Goal: Information Seeking & Learning: Learn about a topic

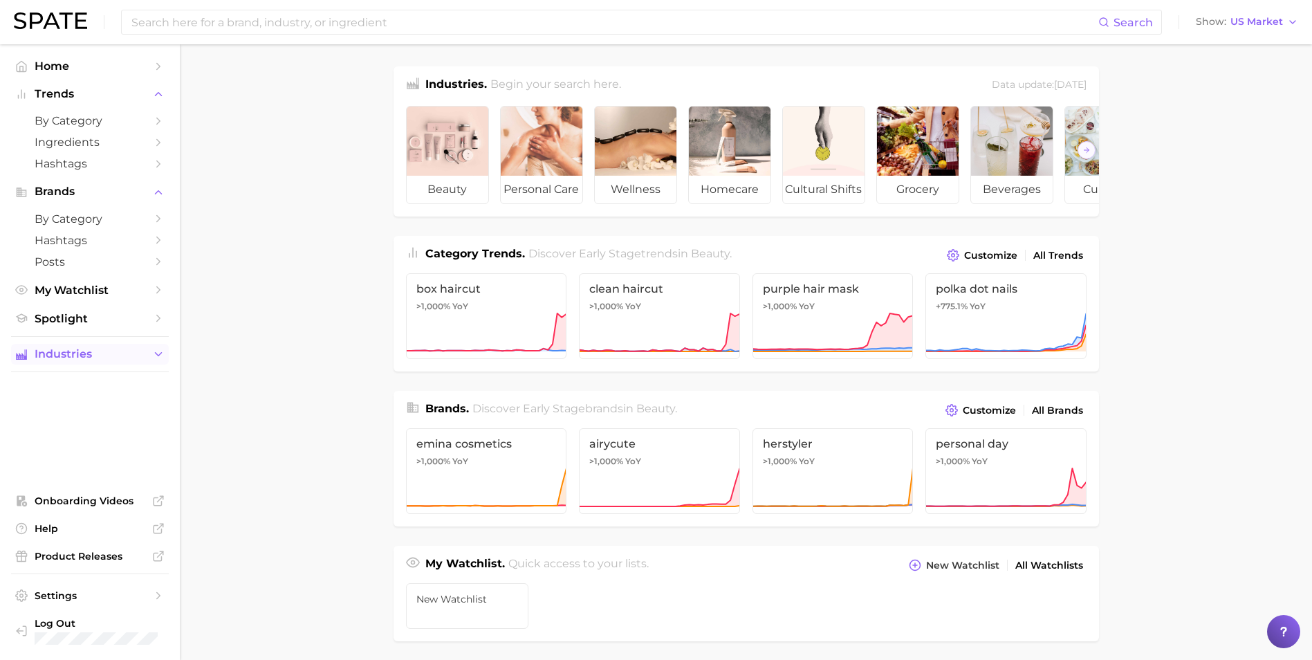
click at [141, 358] on span "Industries" at bounding box center [90, 354] width 111 height 12
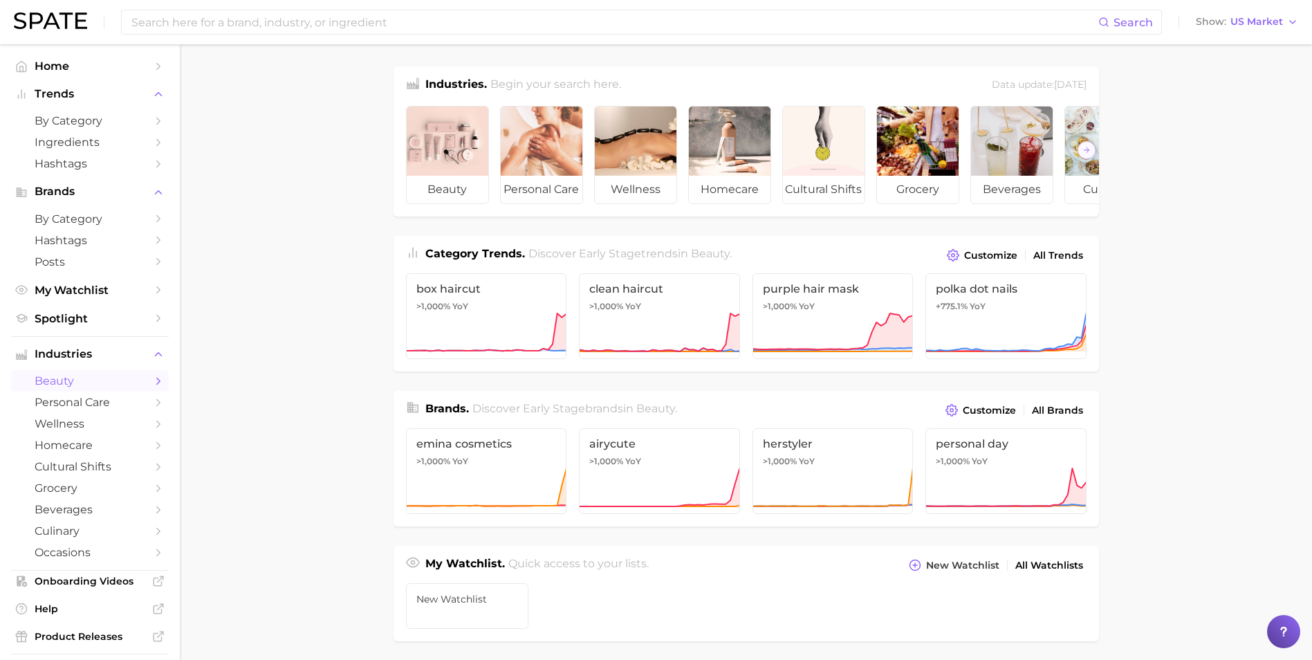
click at [117, 386] on span "beauty" at bounding box center [90, 380] width 111 height 13
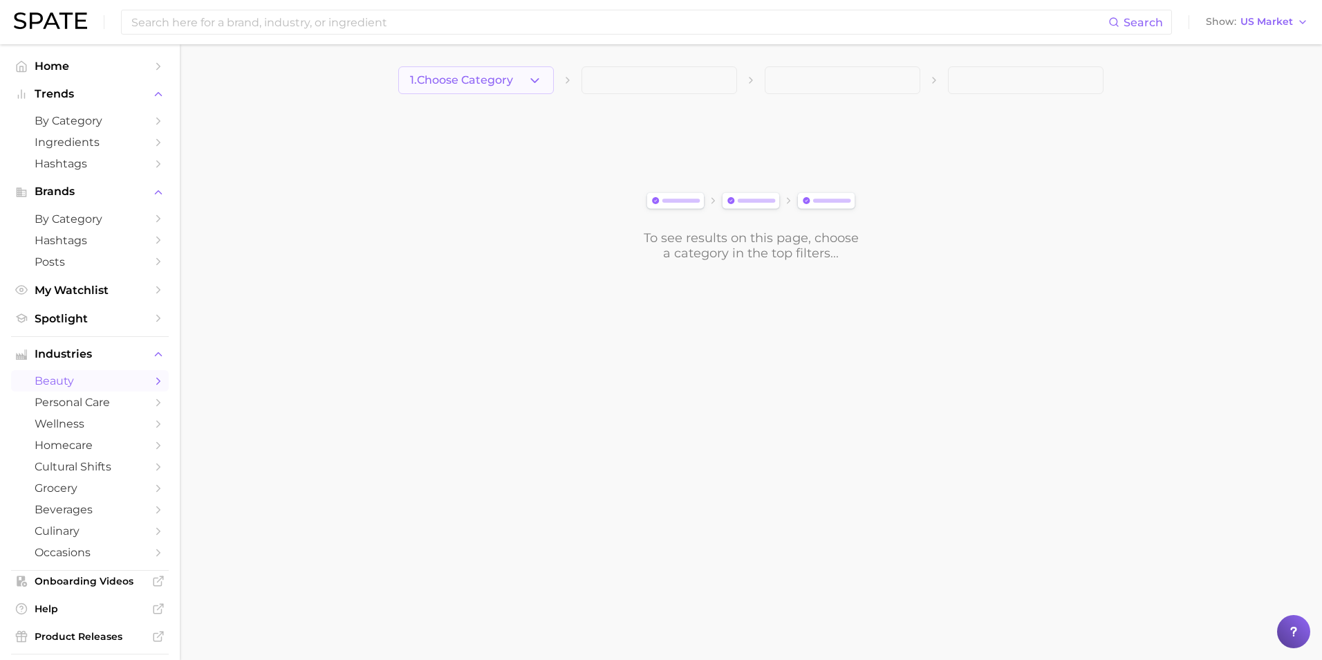
click at [502, 80] on span "1. Choose Category" at bounding box center [461, 80] width 103 height 12
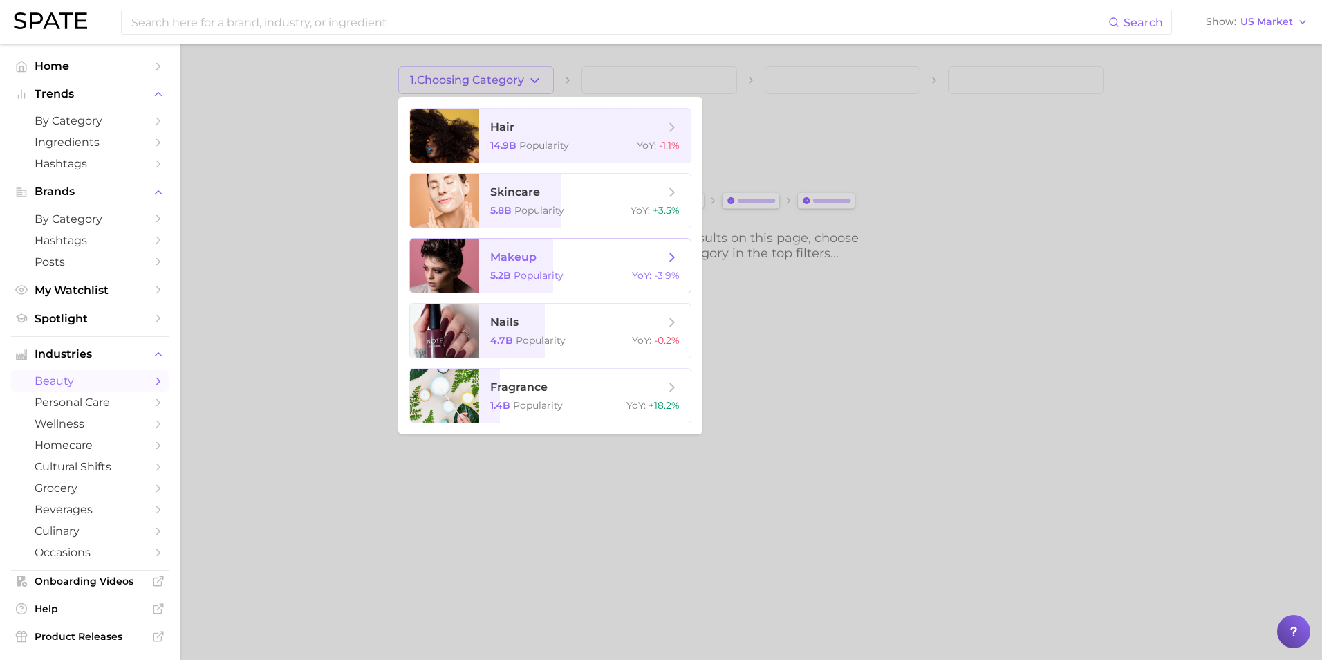
click at [516, 266] on span "makeup 5.2b Popularity YoY : -3.9%" at bounding box center [585, 266] width 212 height 54
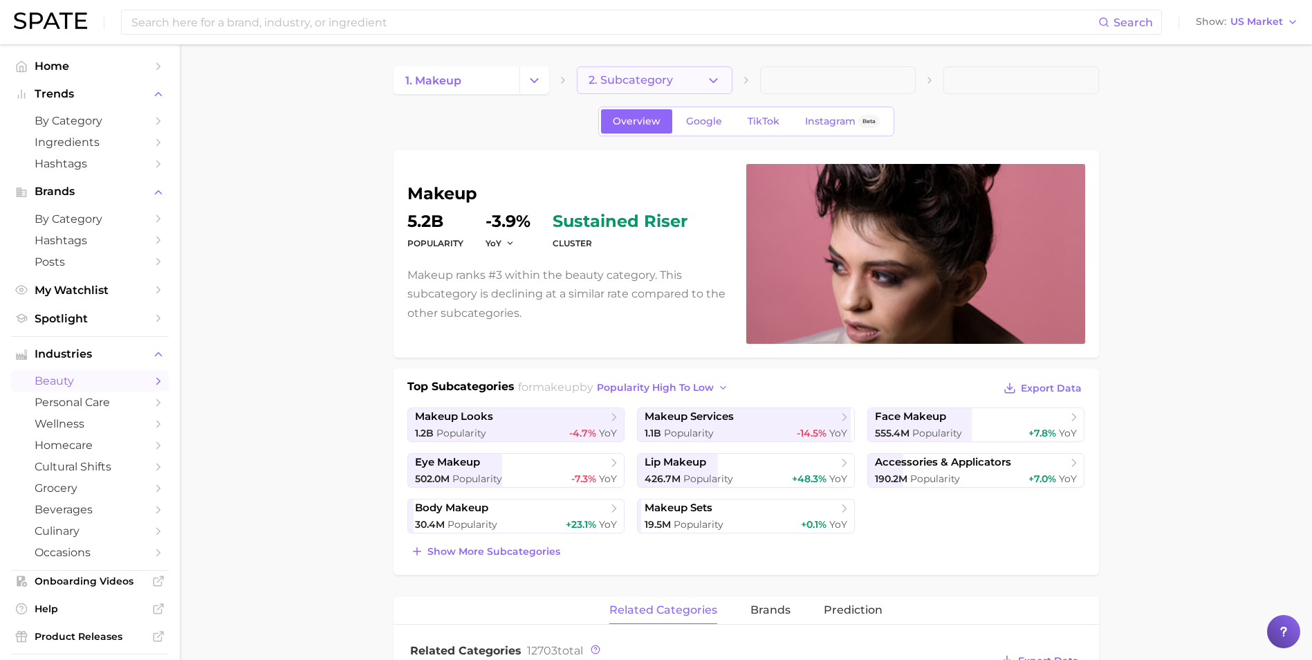
click at [716, 79] on polyline "button" at bounding box center [713, 79] width 8 height 3
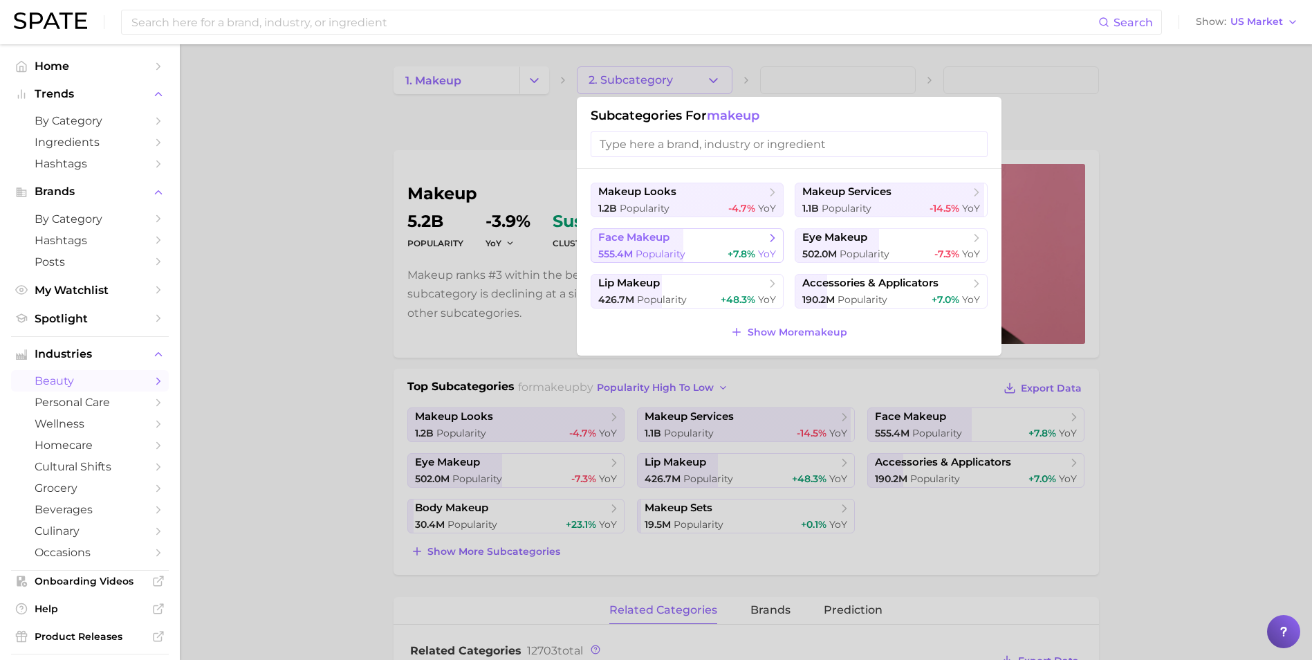
click at [713, 248] on div "555.4m Popularity +7.8% YoY" at bounding box center [687, 254] width 178 height 13
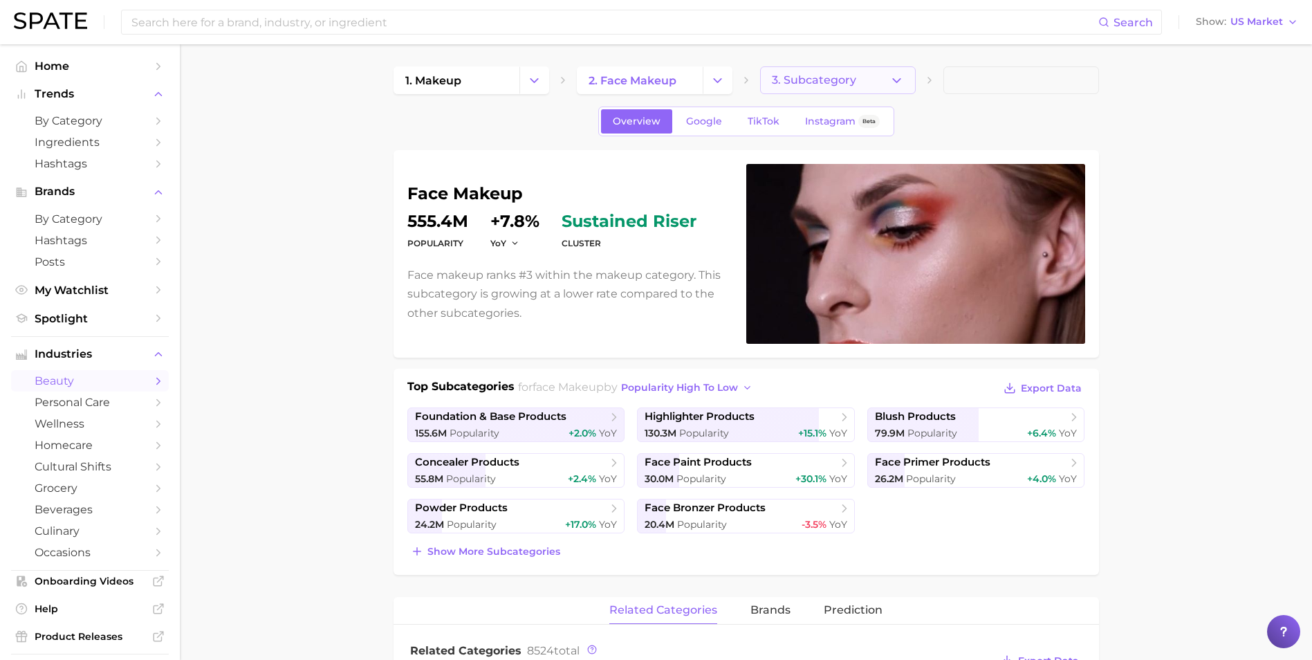
click at [889, 86] on icon "button" at bounding box center [896, 80] width 15 height 15
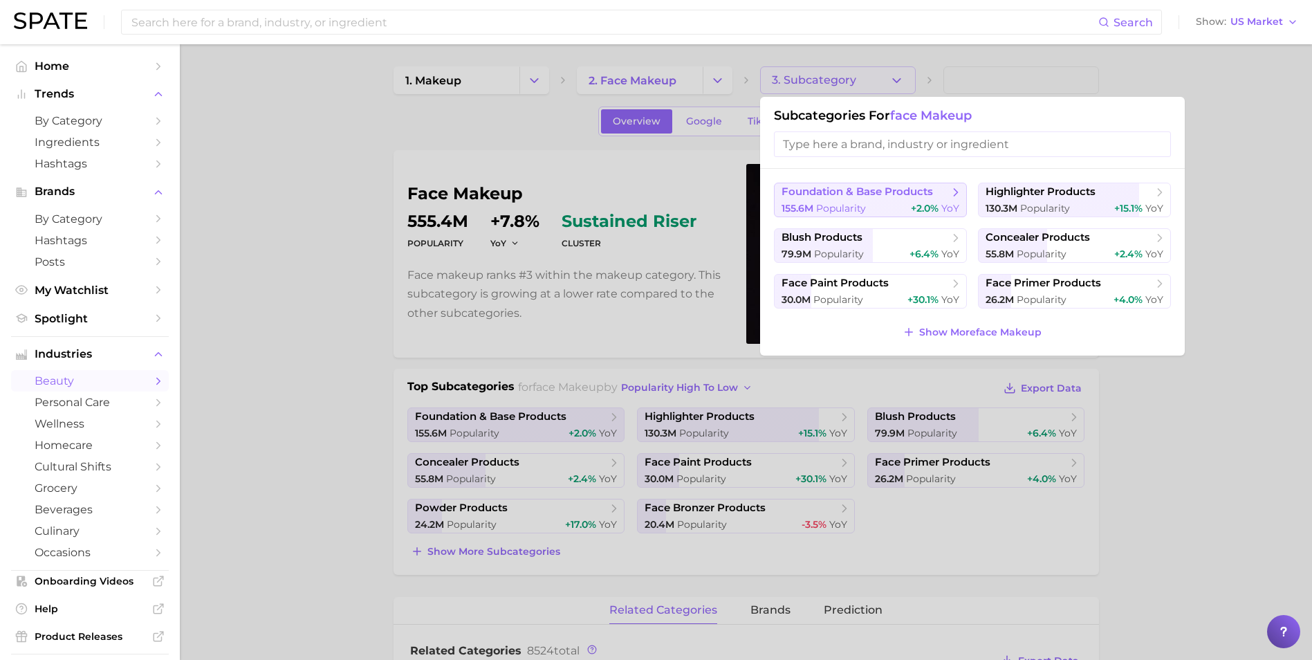
click at [912, 193] on span "foundation & base products" at bounding box center [856, 191] width 151 height 13
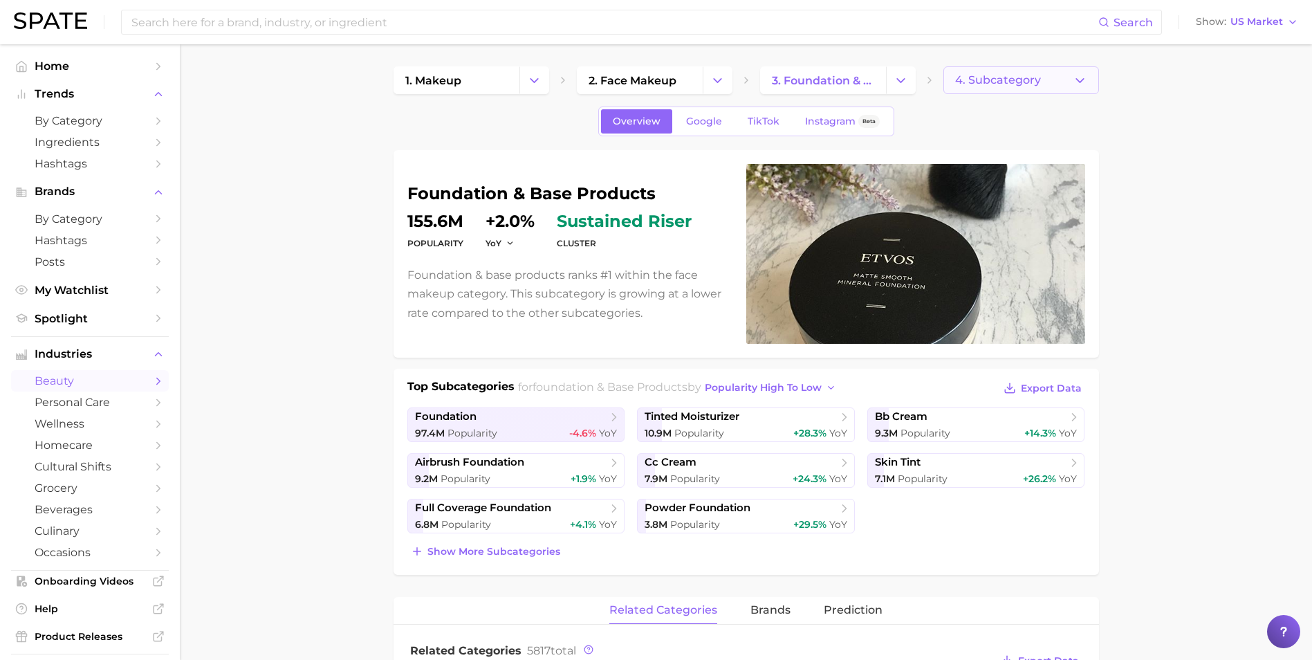
click at [996, 88] on button "4. Subcategory" at bounding box center [1021, 80] width 156 height 28
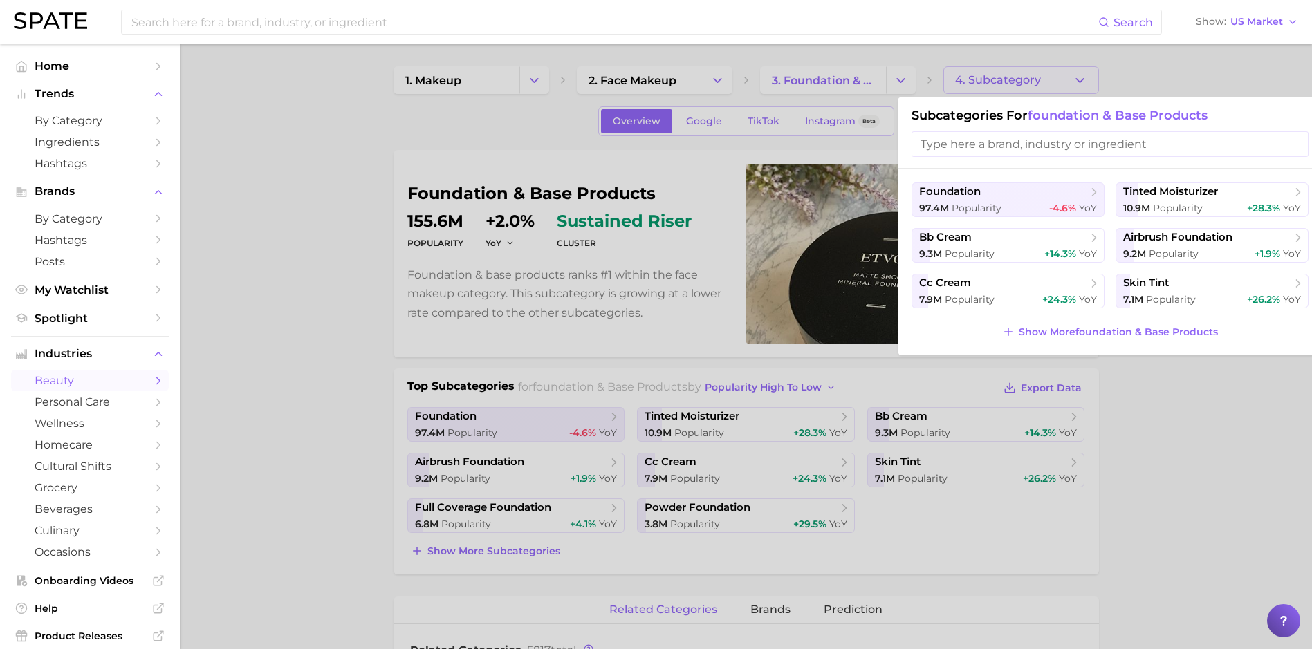
click at [1233, 514] on div at bounding box center [656, 324] width 1312 height 649
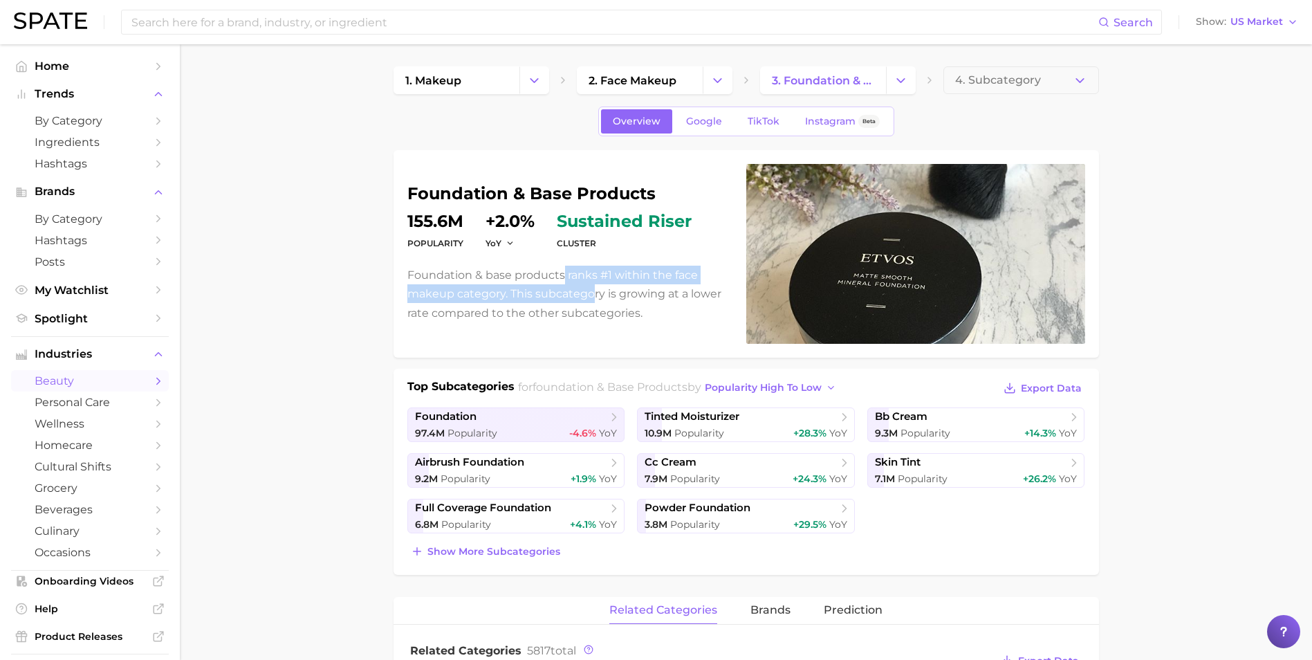
drag, startPoint x: 563, startPoint y: 277, endPoint x: 593, endPoint y: 289, distance: 32.0
click at [593, 289] on p "Foundation & base products ranks #1 within the face makeup category. This subca…" at bounding box center [568, 293] width 322 height 57
click at [549, 289] on p "Foundation & base products ranks #1 within the face makeup category. This subca…" at bounding box center [568, 293] width 322 height 57
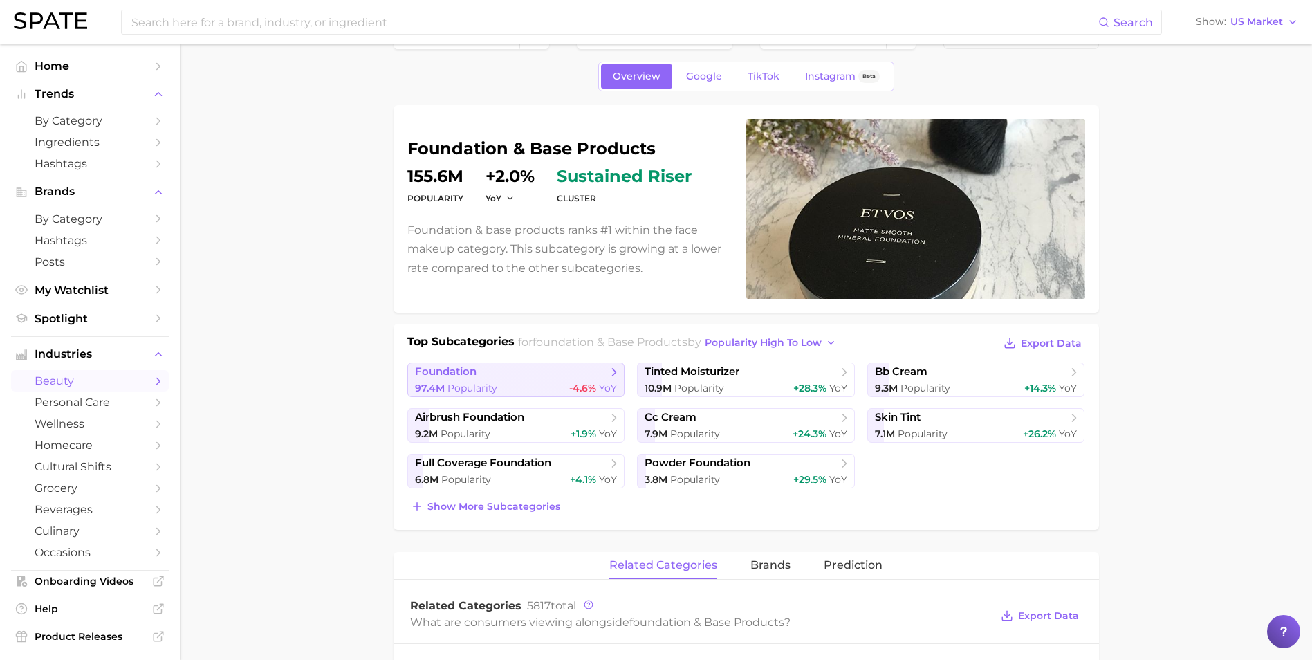
scroll to position [69, 0]
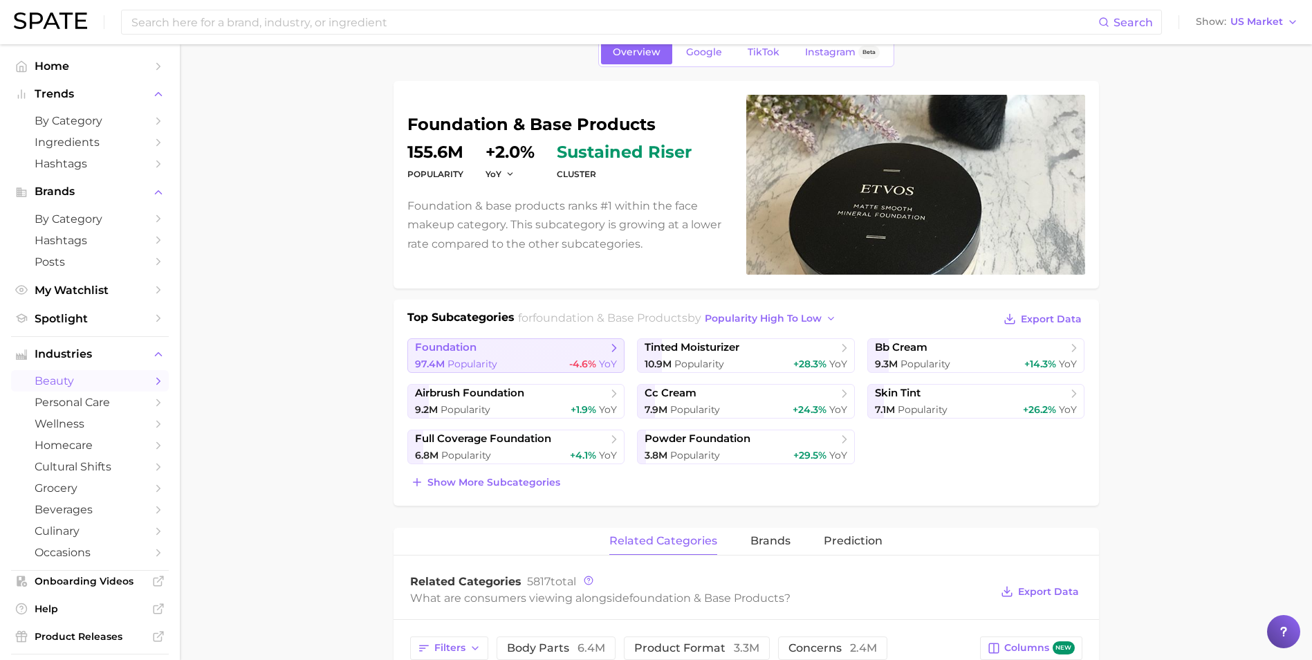
click at [557, 359] on div "97.4m Popularity -4.6% YoY" at bounding box center [516, 363] width 203 height 13
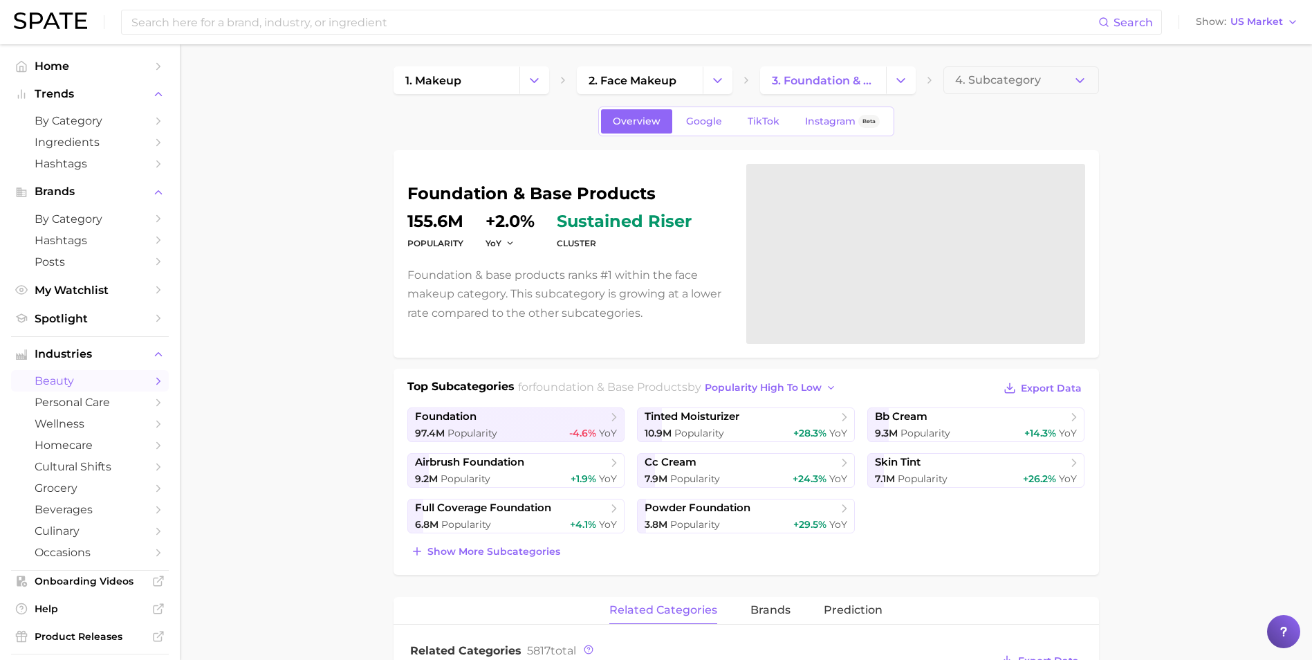
scroll to position [69, 0]
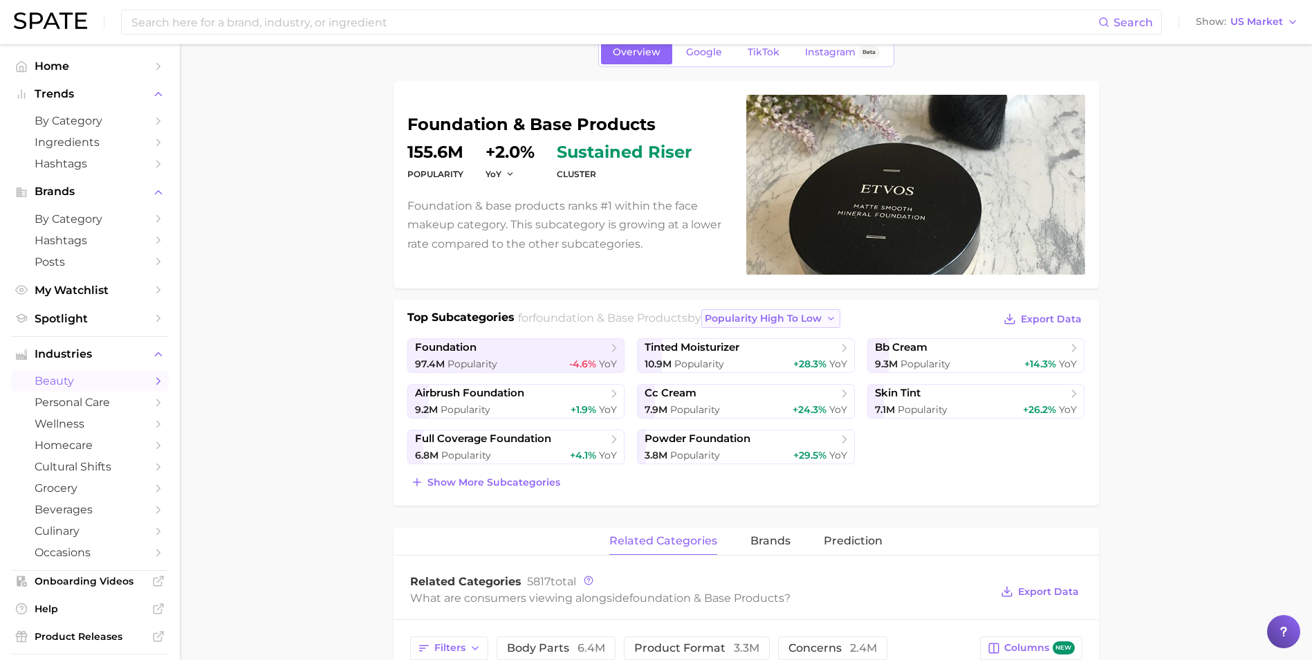
click at [805, 320] on span "popularity high to low" at bounding box center [763, 319] width 117 height 12
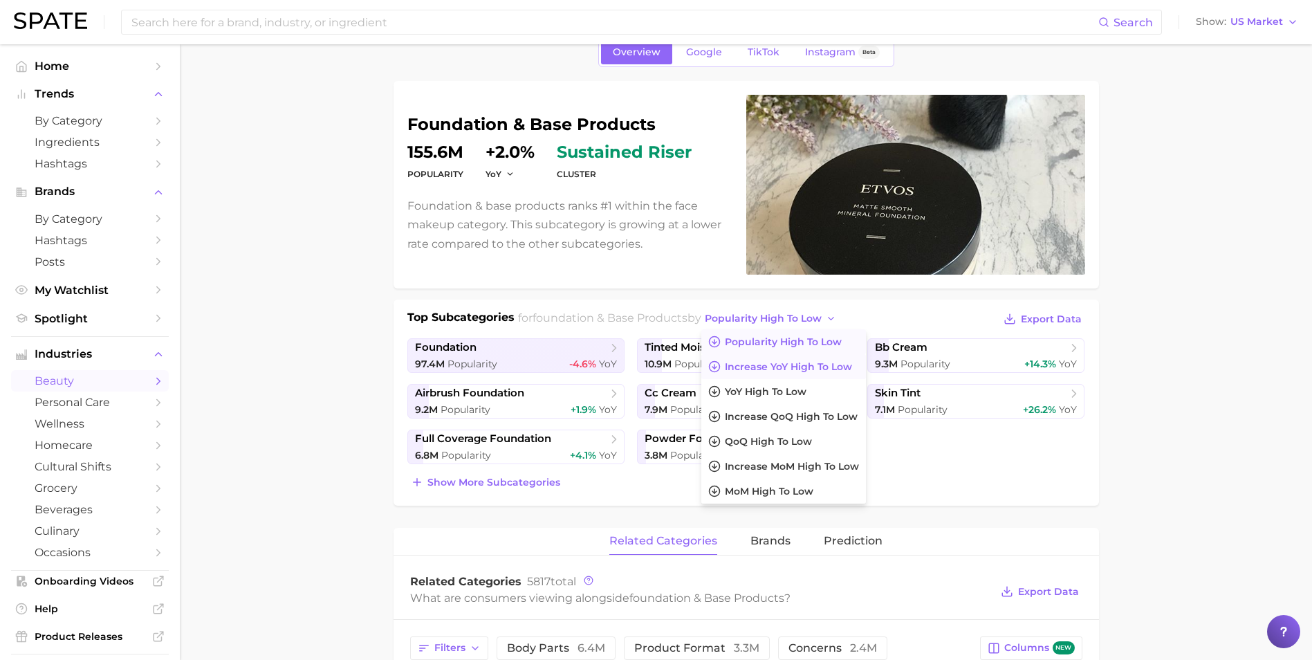
click at [804, 362] on span "Increase YoY high to low" at bounding box center [788, 367] width 127 height 12
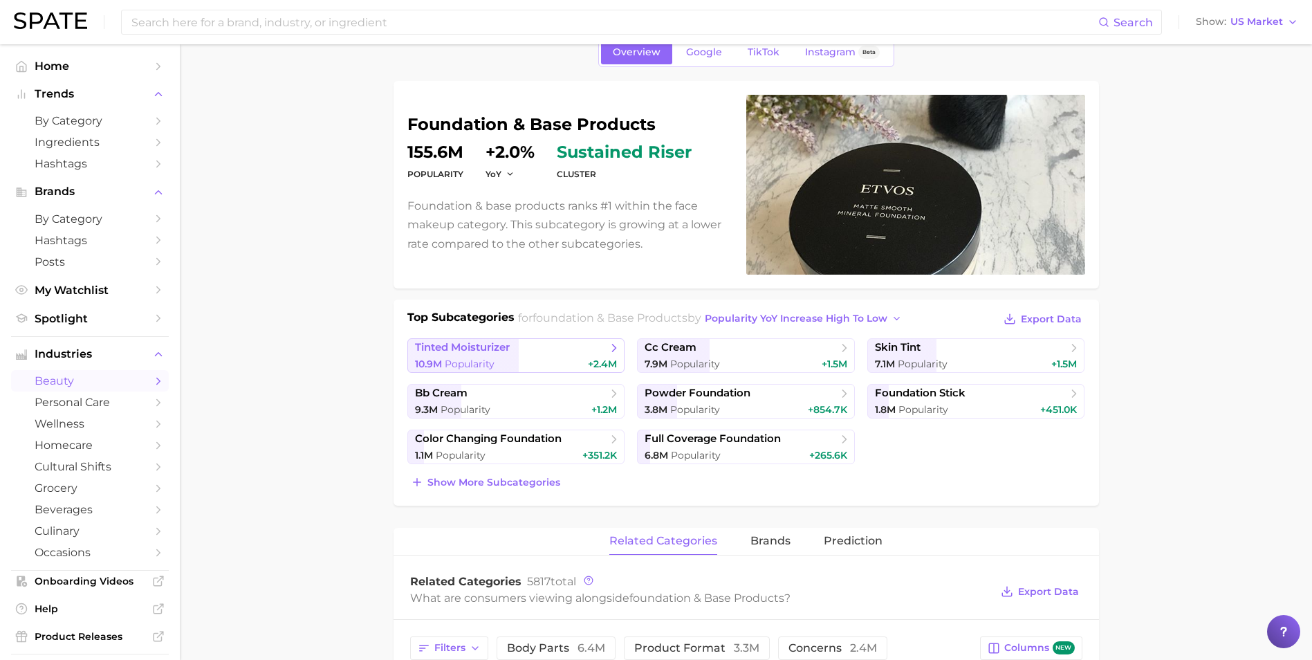
click at [561, 357] on div "10.9m Popularity +2.4m" at bounding box center [516, 363] width 203 height 13
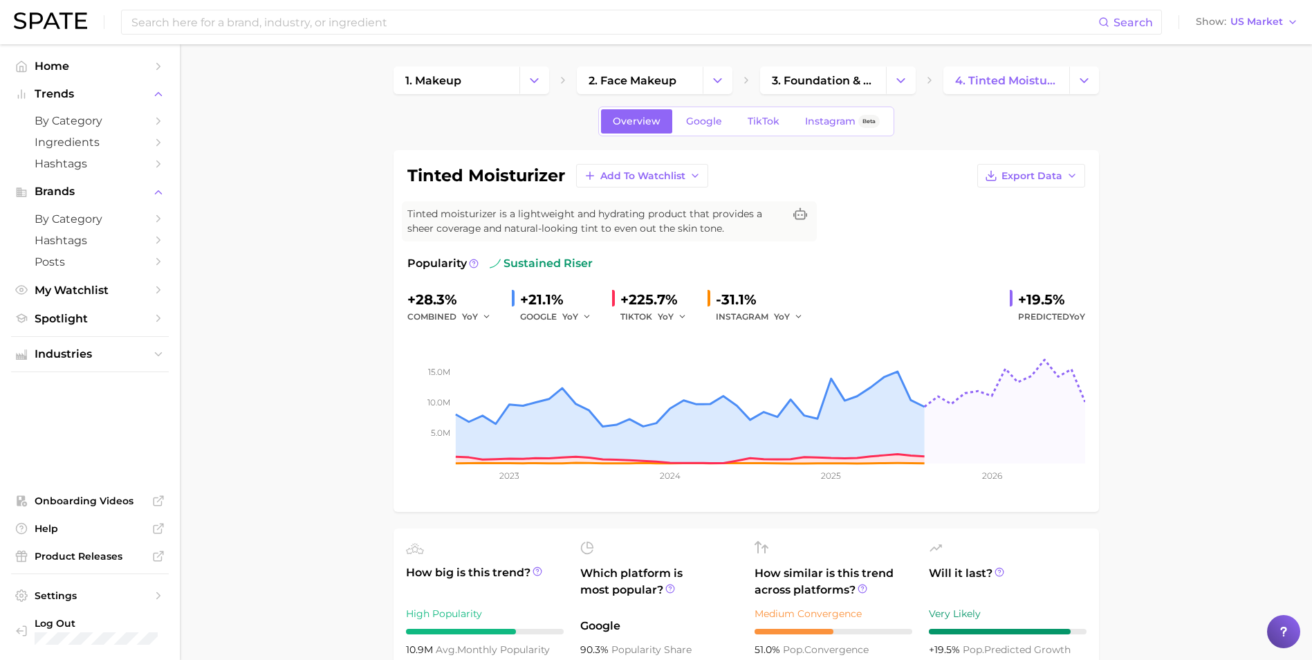
scroll to position [69, 0]
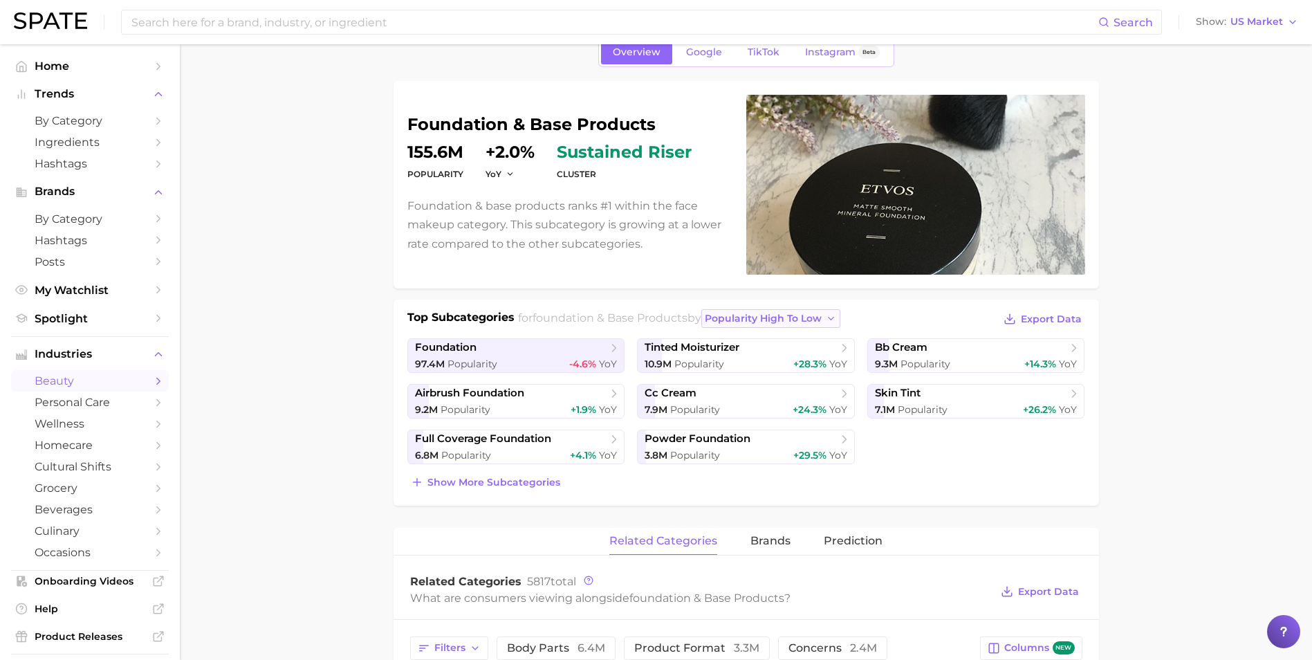
click at [752, 316] on span "popularity high to low" at bounding box center [763, 319] width 117 height 12
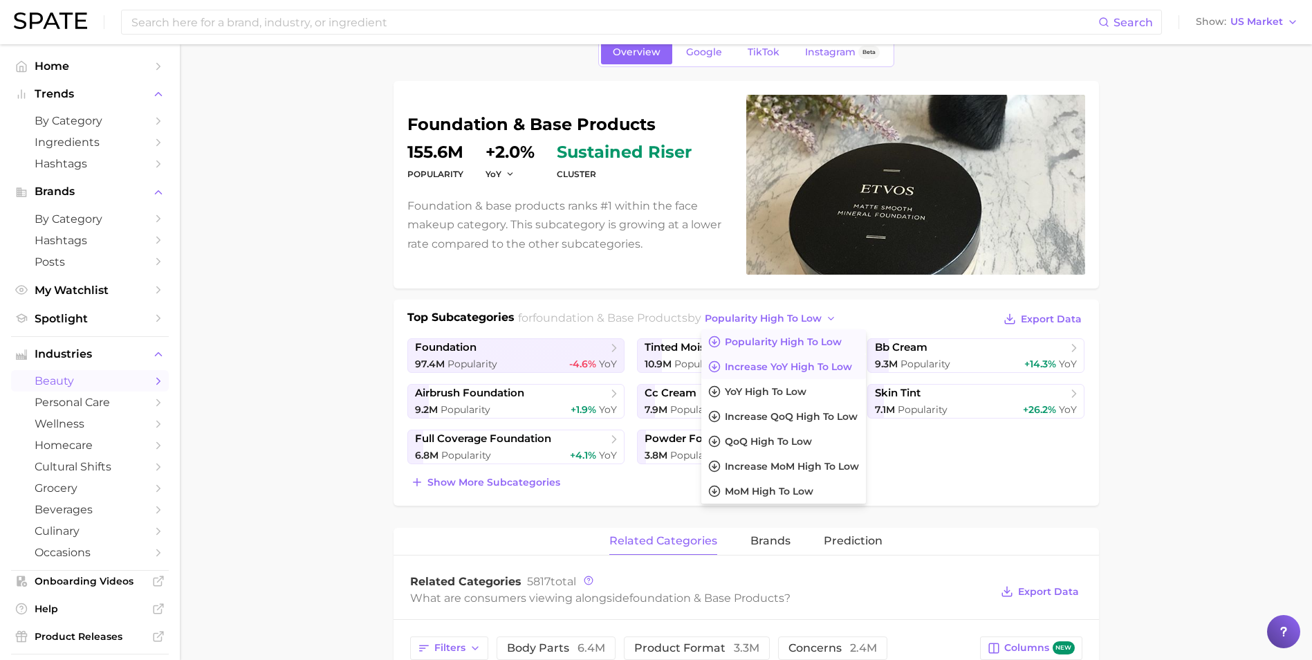
click at [756, 366] on span "Increase YoY high to low" at bounding box center [788, 367] width 127 height 12
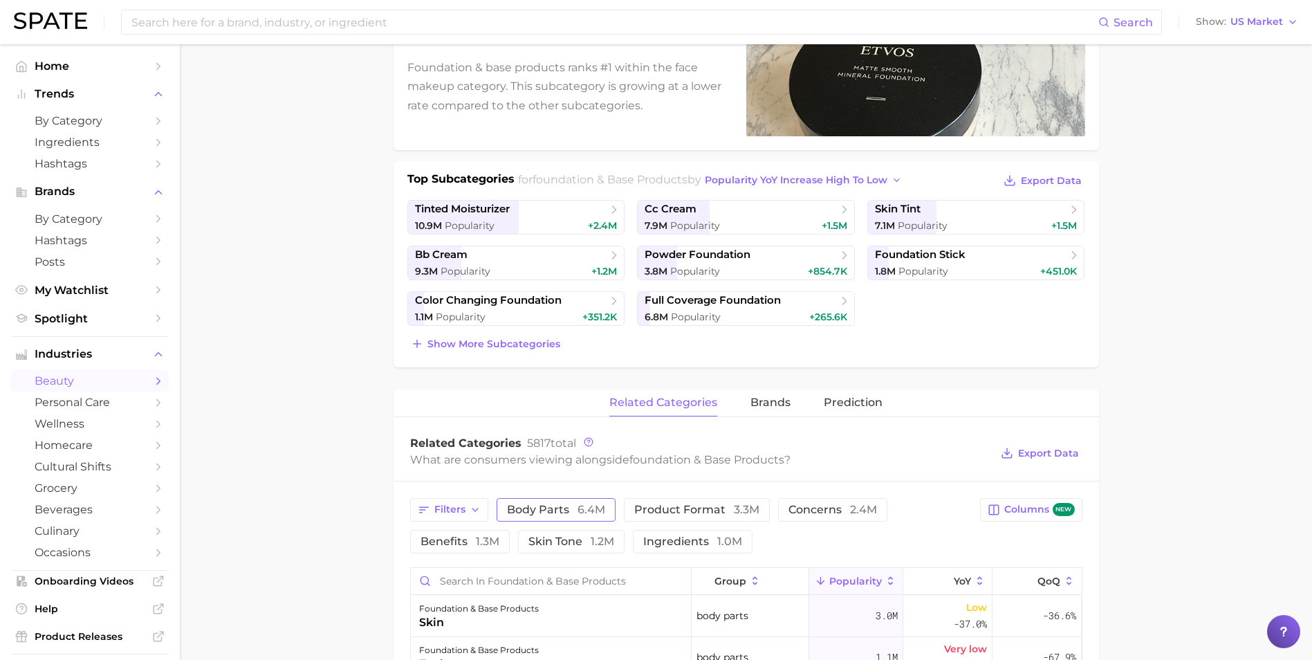
scroll to position [277, 0]
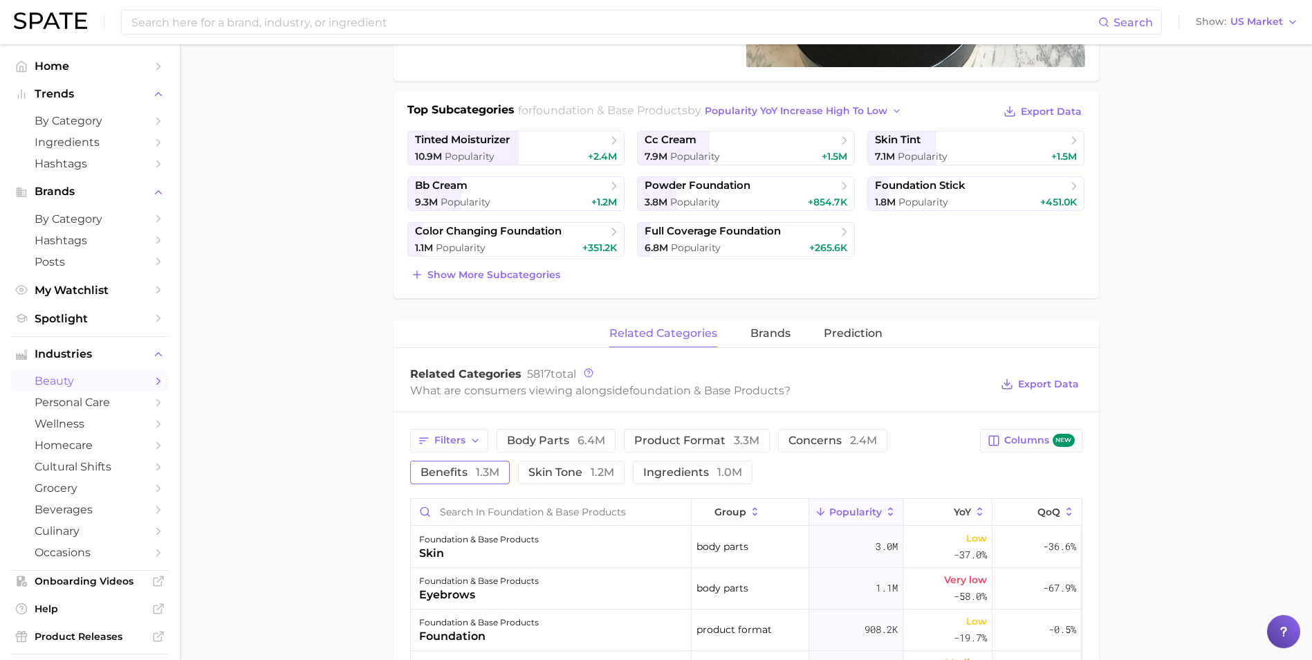
click at [459, 469] on span "benefits 1.3m" at bounding box center [459, 472] width 79 height 11
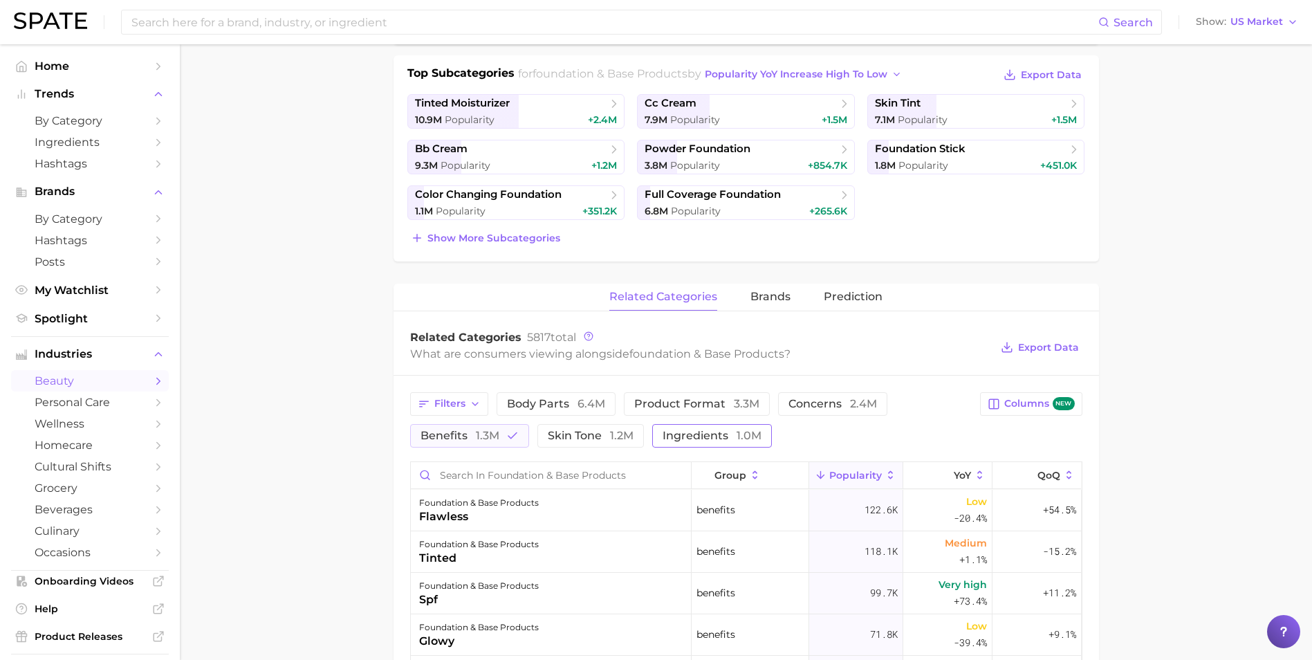
scroll to position [346, 0]
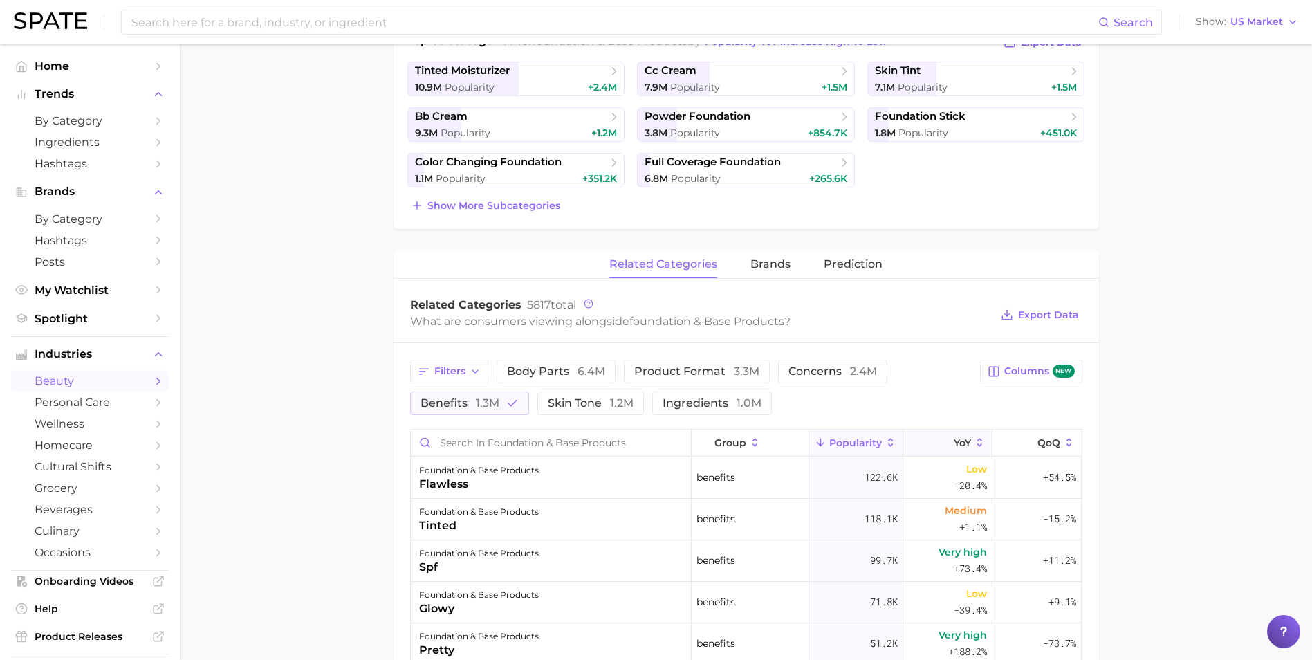
click at [955, 437] on span "YoY" at bounding box center [961, 442] width 17 height 11
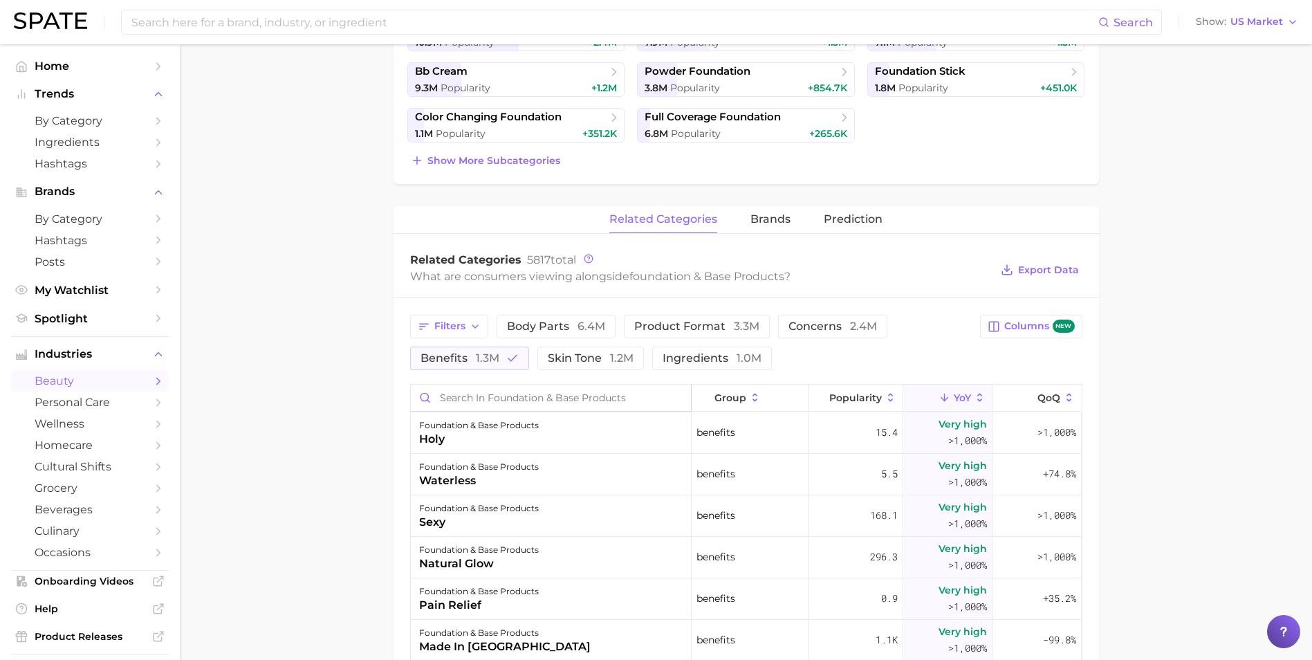
scroll to position [415, 0]
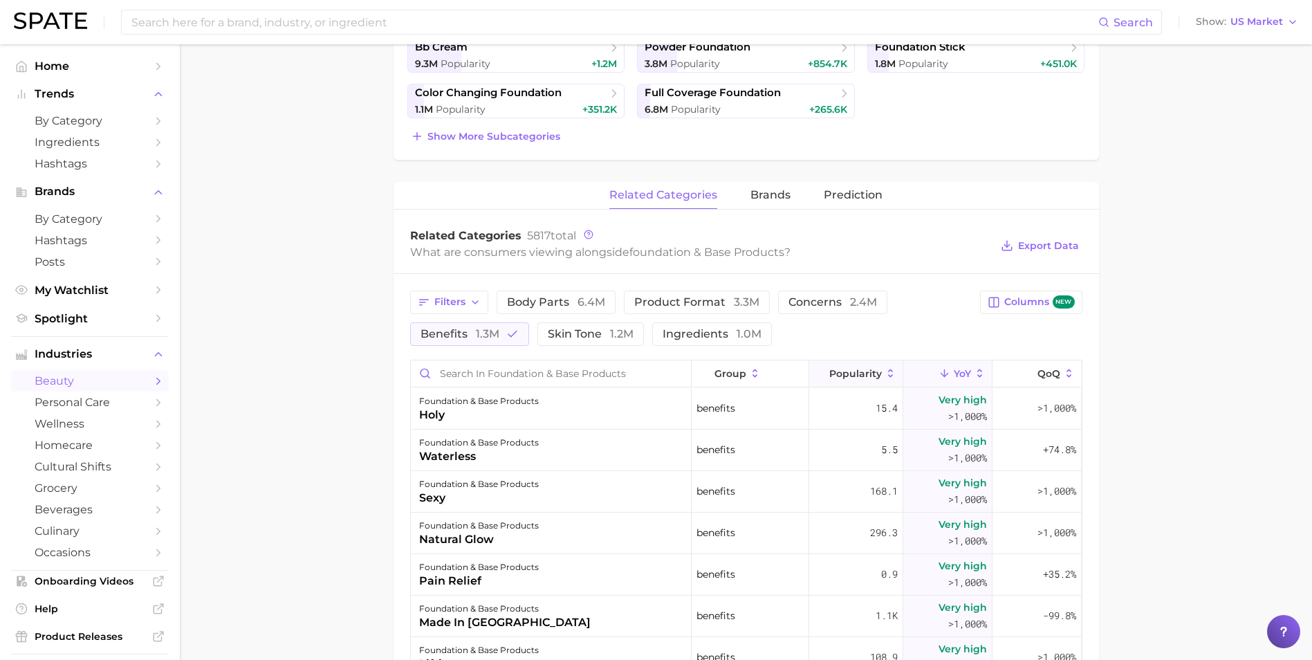
click at [855, 371] on span "Popularity" at bounding box center [855, 373] width 53 height 11
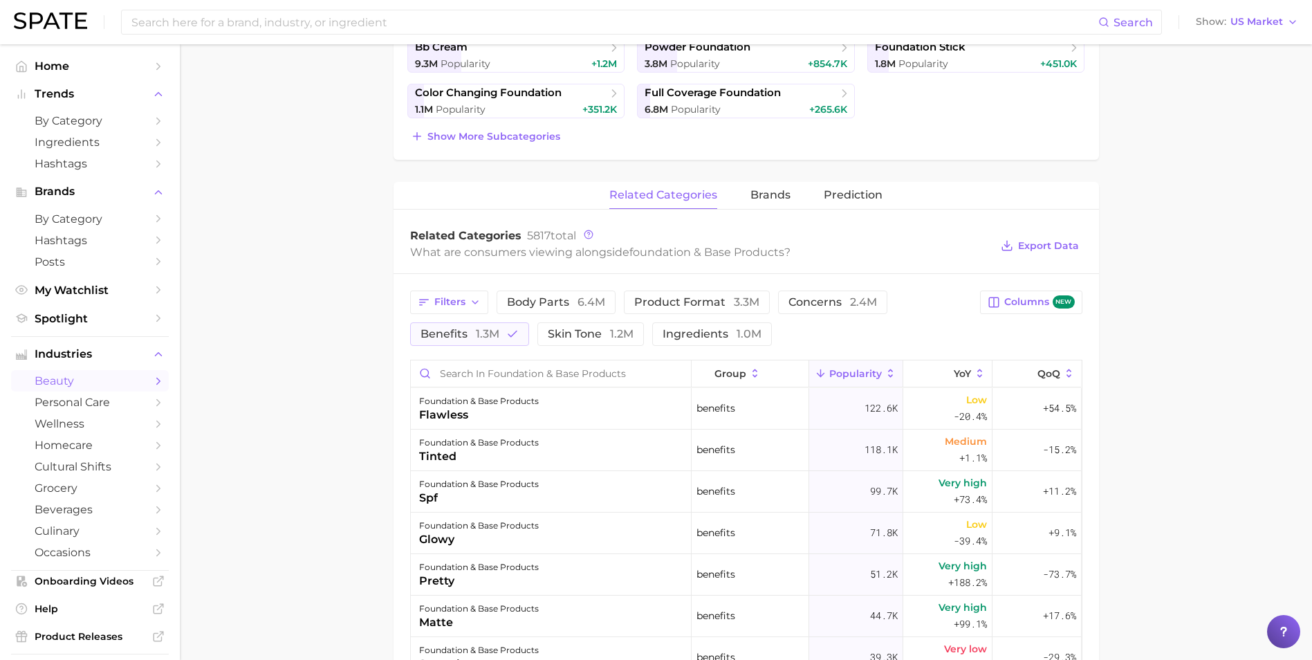
click at [869, 369] on span "Popularity" at bounding box center [855, 373] width 53 height 11
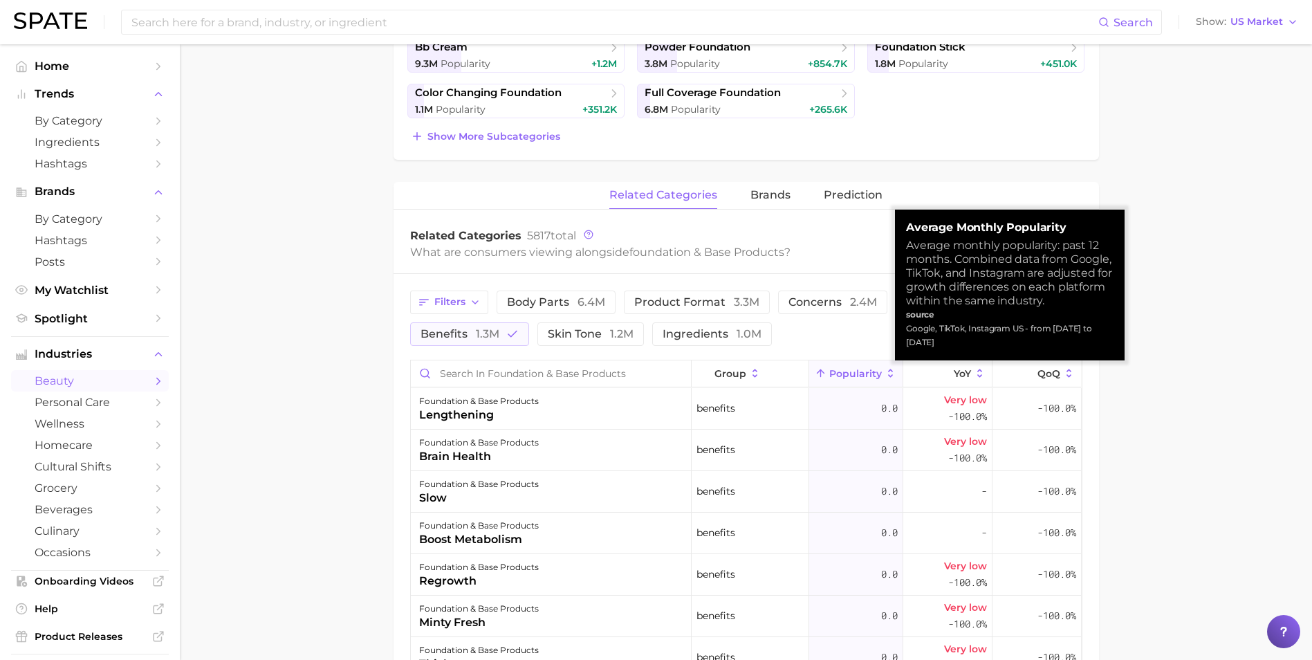
click at [869, 369] on span "Popularity" at bounding box center [855, 373] width 53 height 11
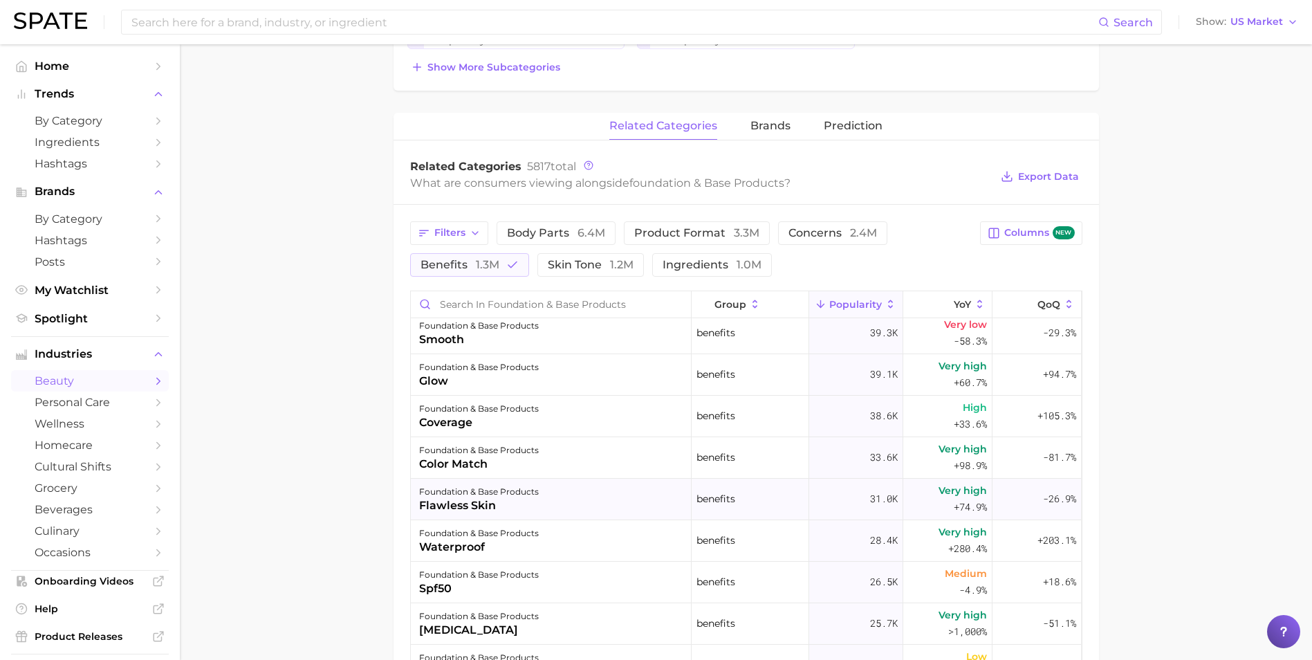
scroll to position [277, 0]
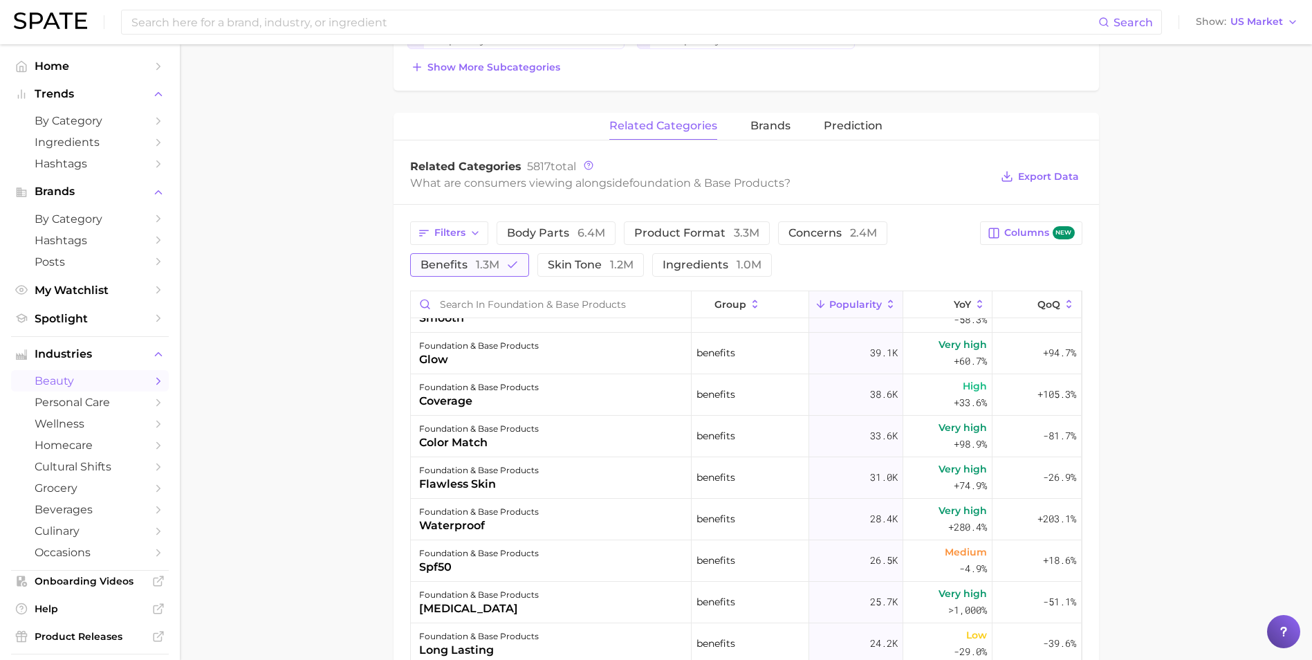
drag, startPoint x: 487, startPoint y: 264, endPoint x: 502, endPoint y: 265, distance: 14.5
click at [487, 264] on span "1.3m" at bounding box center [488, 264] width 24 height 13
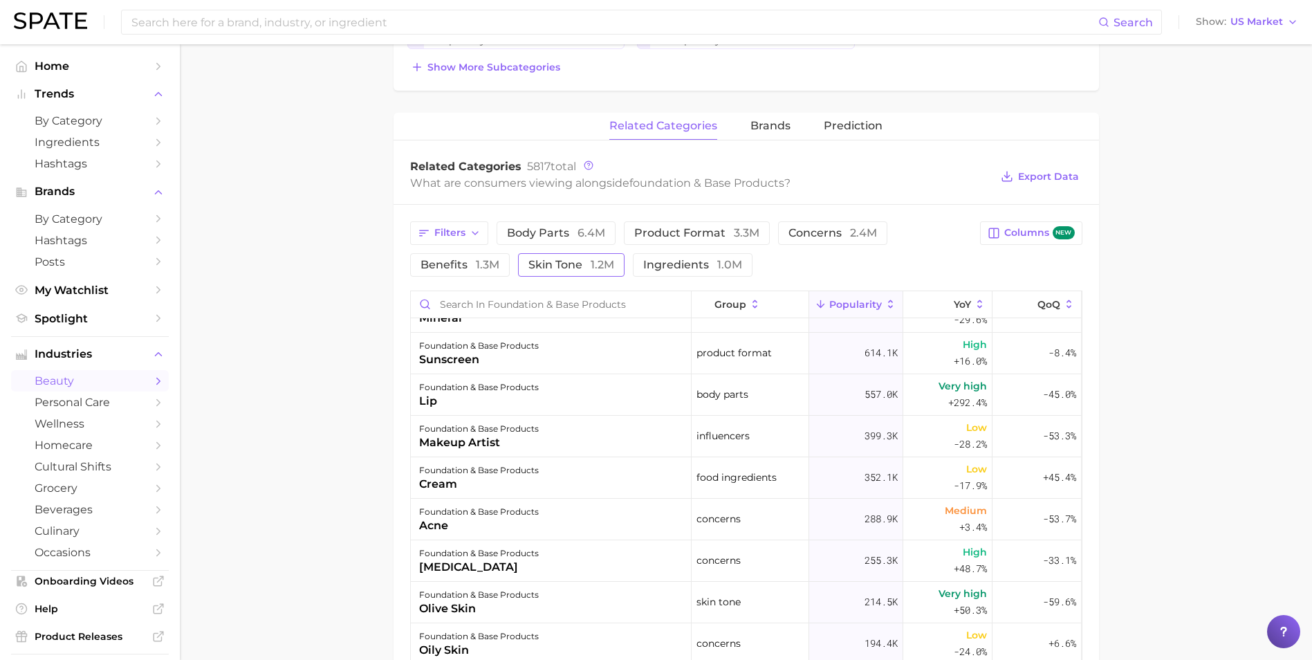
scroll to position [0, 0]
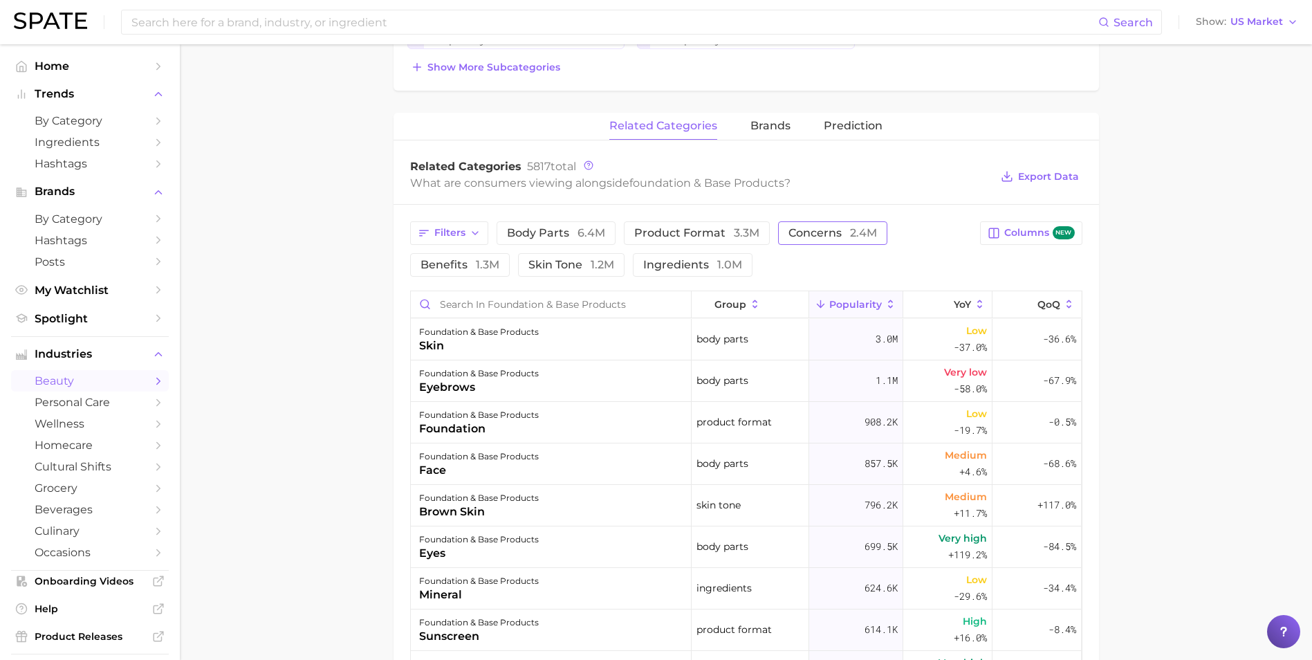
click at [801, 235] on span "concerns 2.4m" at bounding box center [832, 232] width 88 height 11
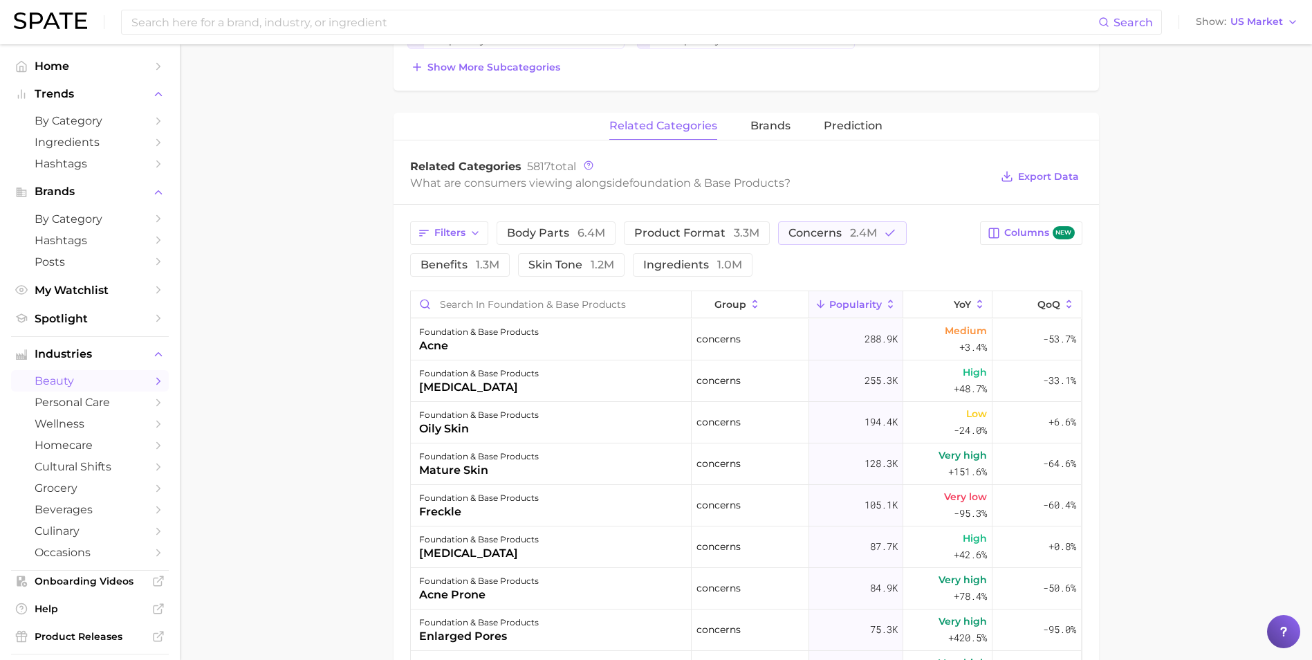
click at [866, 304] on span "Popularity" at bounding box center [855, 304] width 53 height 11
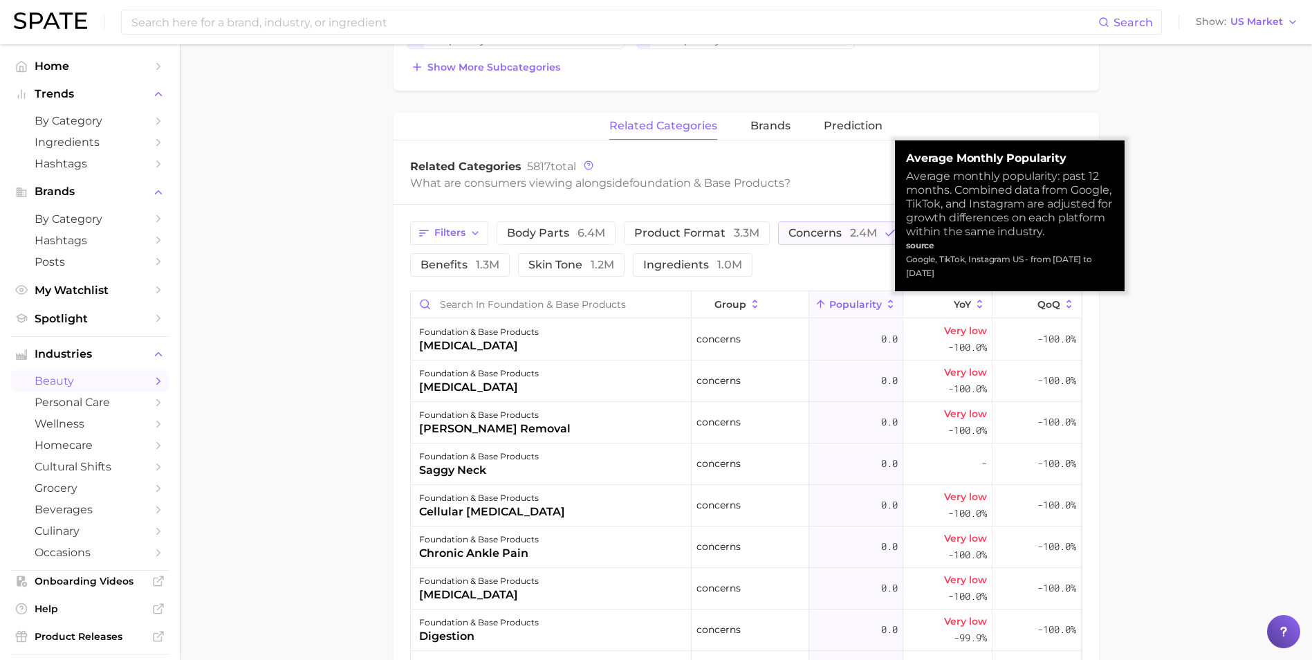
click at [866, 303] on span "Popularity" at bounding box center [855, 304] width 53 height 11
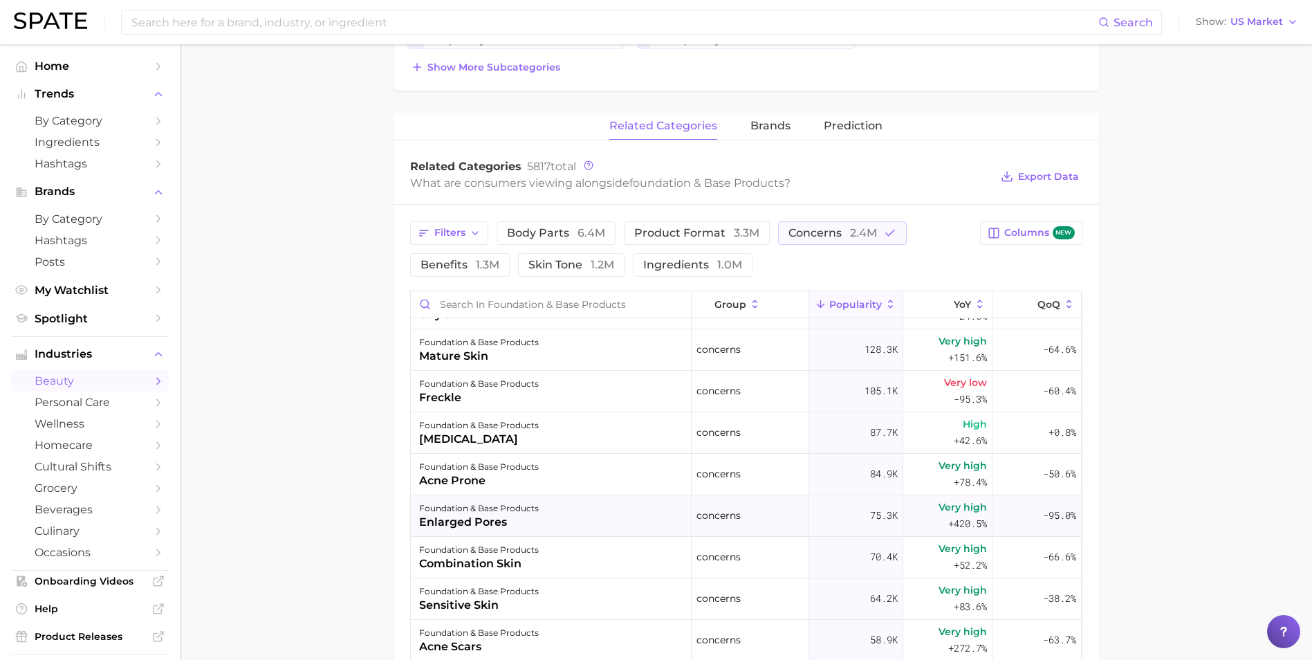
scroll to position [138, 0]
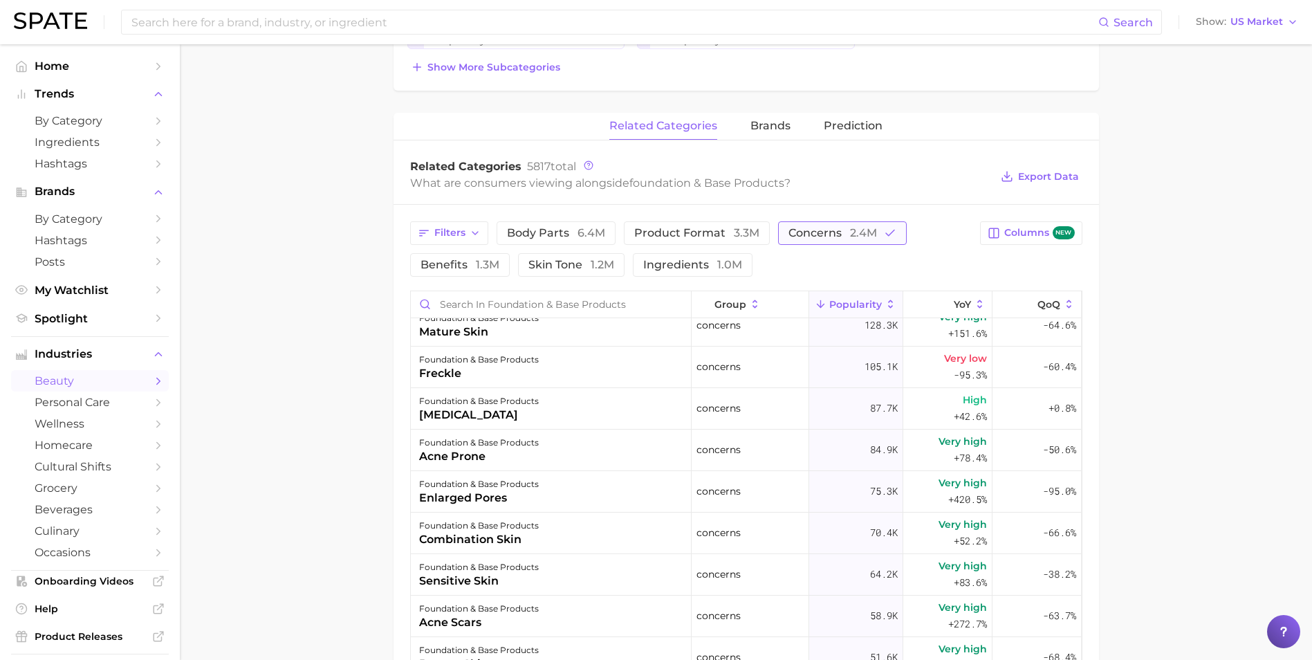
click at [807, 239] on button "concerns 2.4m" at bounding box center [842, 233] width 129 height 24
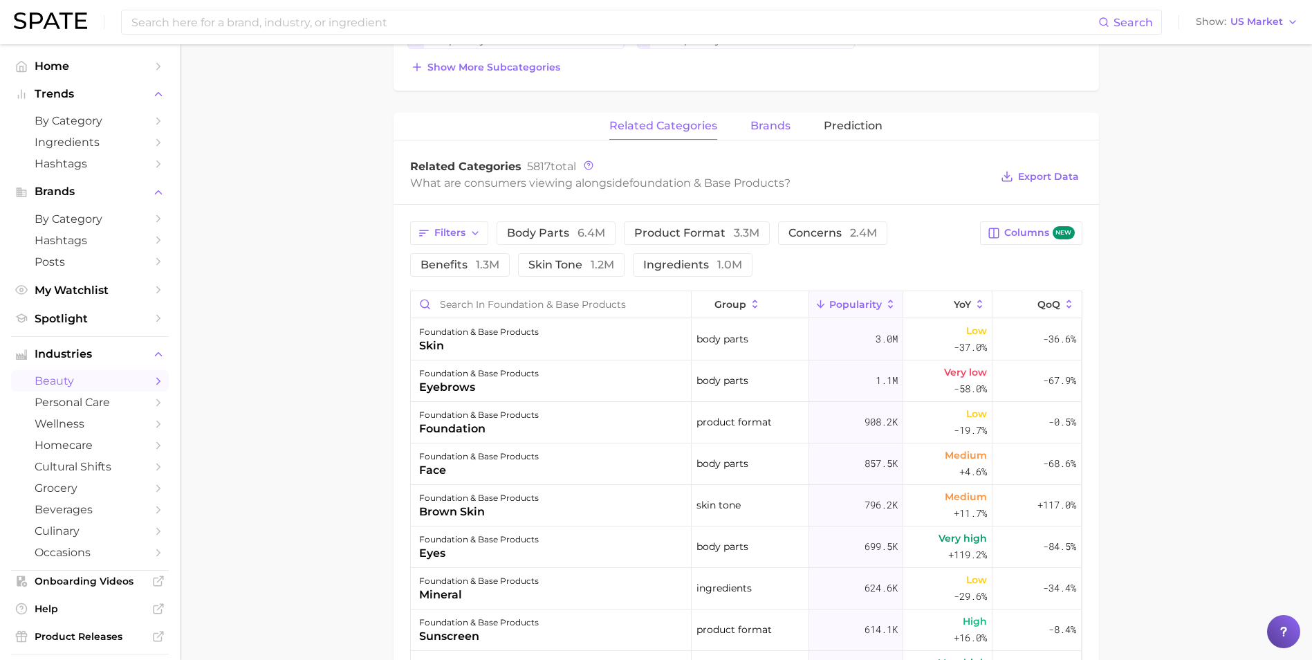
click at [776, 127] on span "brands" at bounding box center [770, 126] width 40 height 12
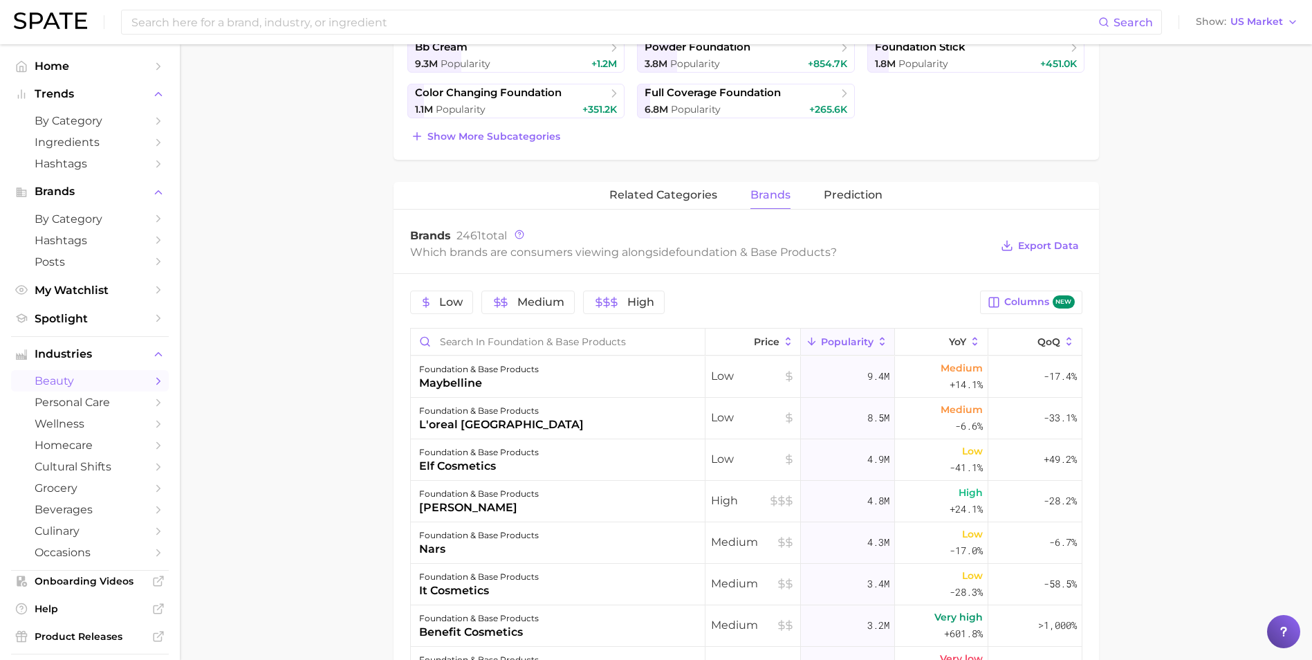
click at [371, 418] on main "1. makeup 2. face makeup 3. foundation & base products 4. Subcategory Overview …" at bounding box center [746, 351] width 1132 height 1444
click at [835, 340] on span "Popularity" at bounding box center [847, 341] width 53 height 11
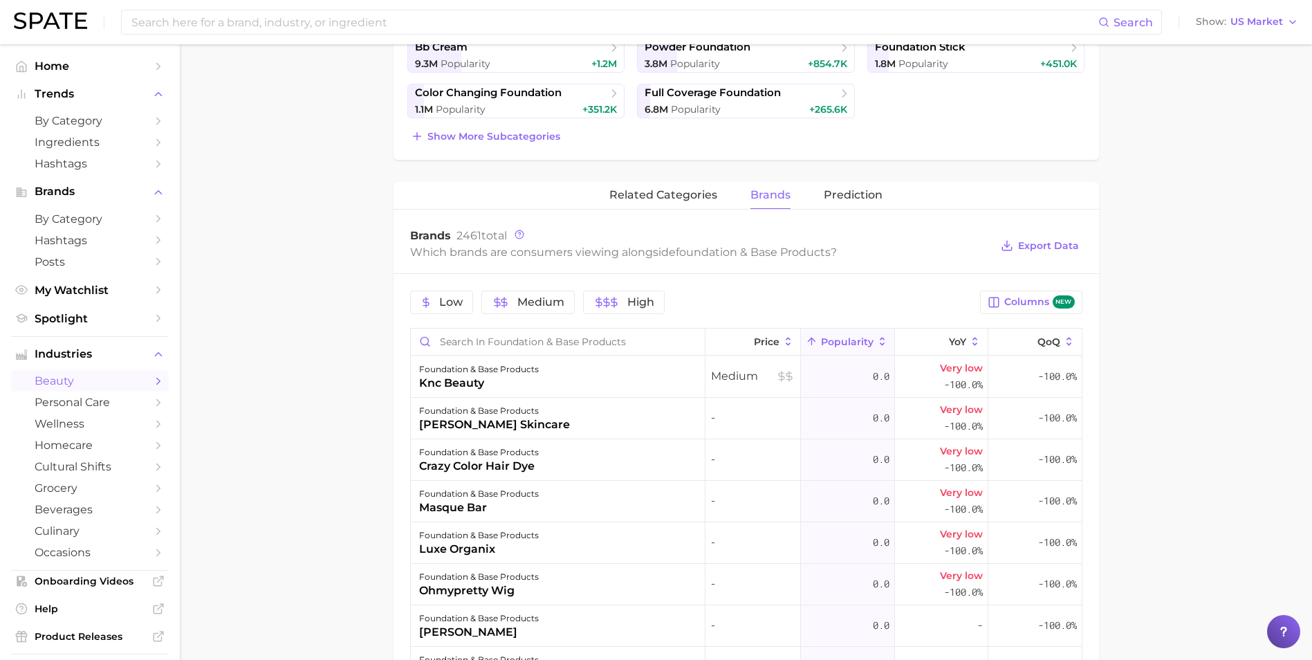
click at [879, 338] on icon at bounding box center [881, 341] width 5 height 8
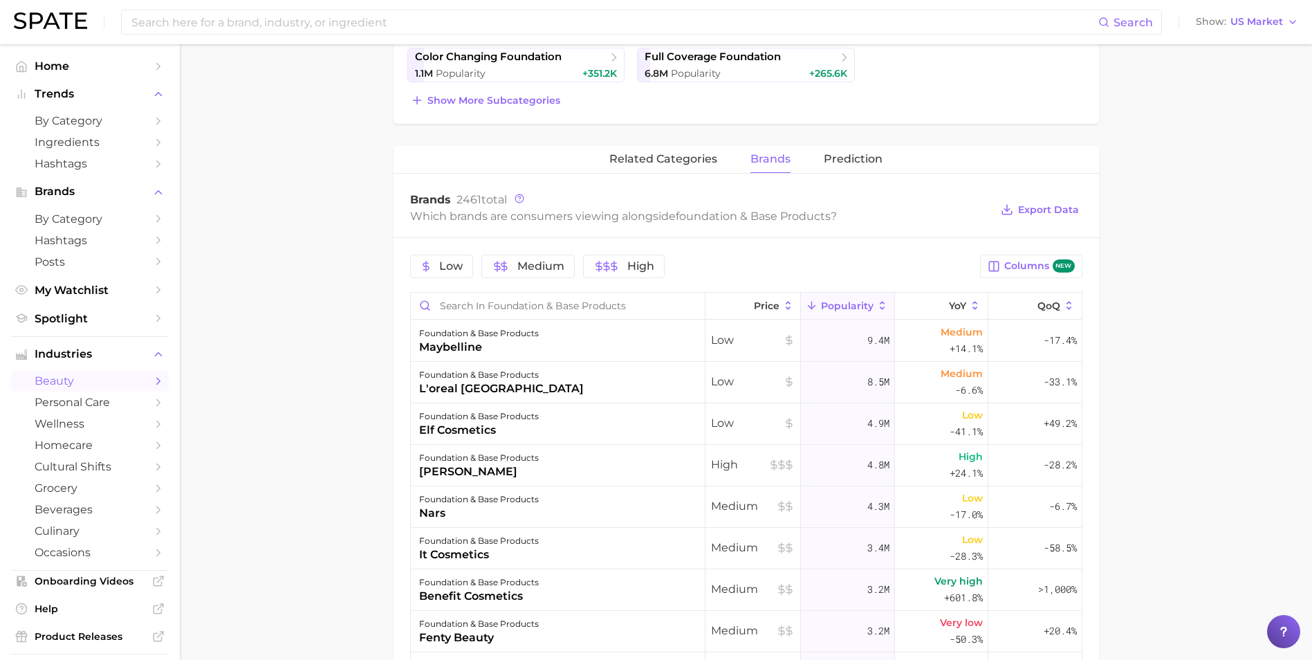
scroll to position [484, 0]
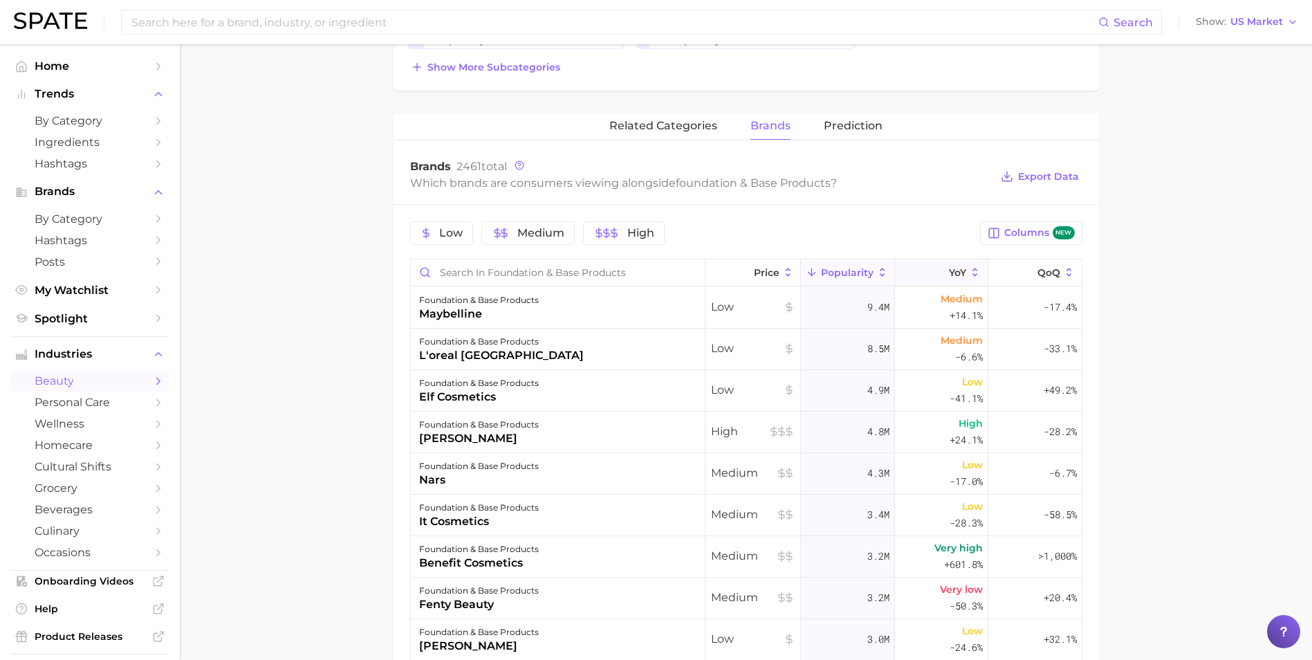
click at [935, 269] on icon at bounding box center [940, 272] width 12 height 12
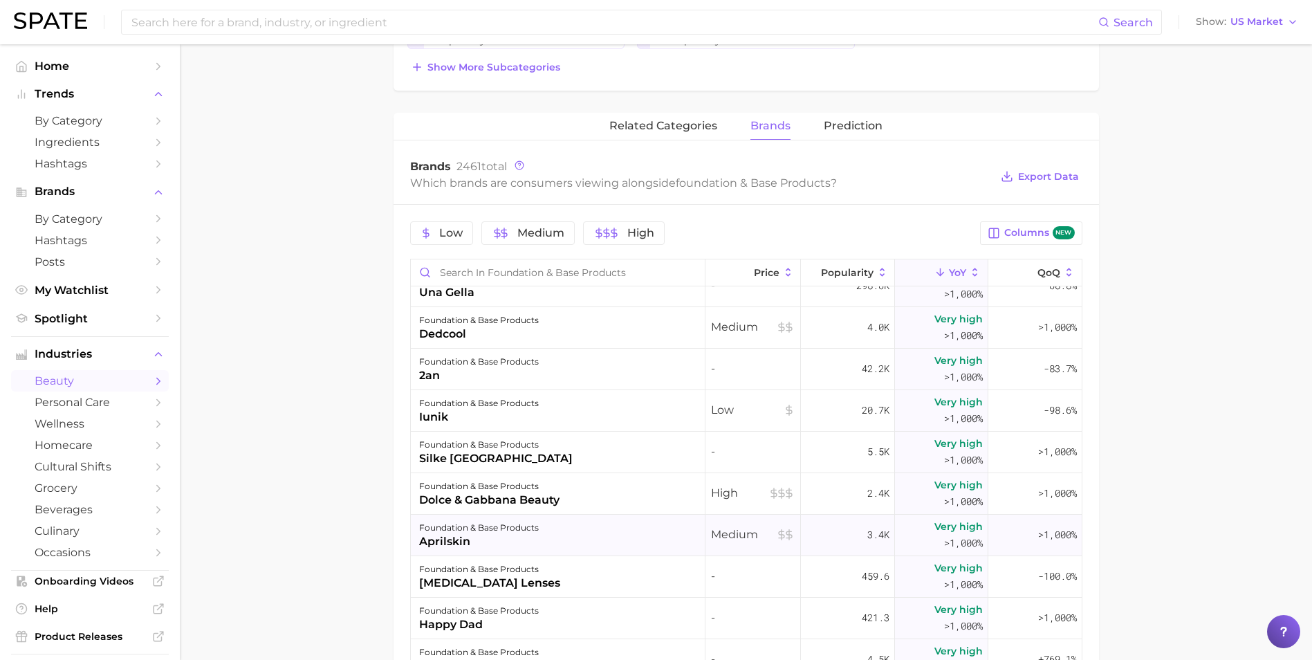
scroll to position [0, 0]
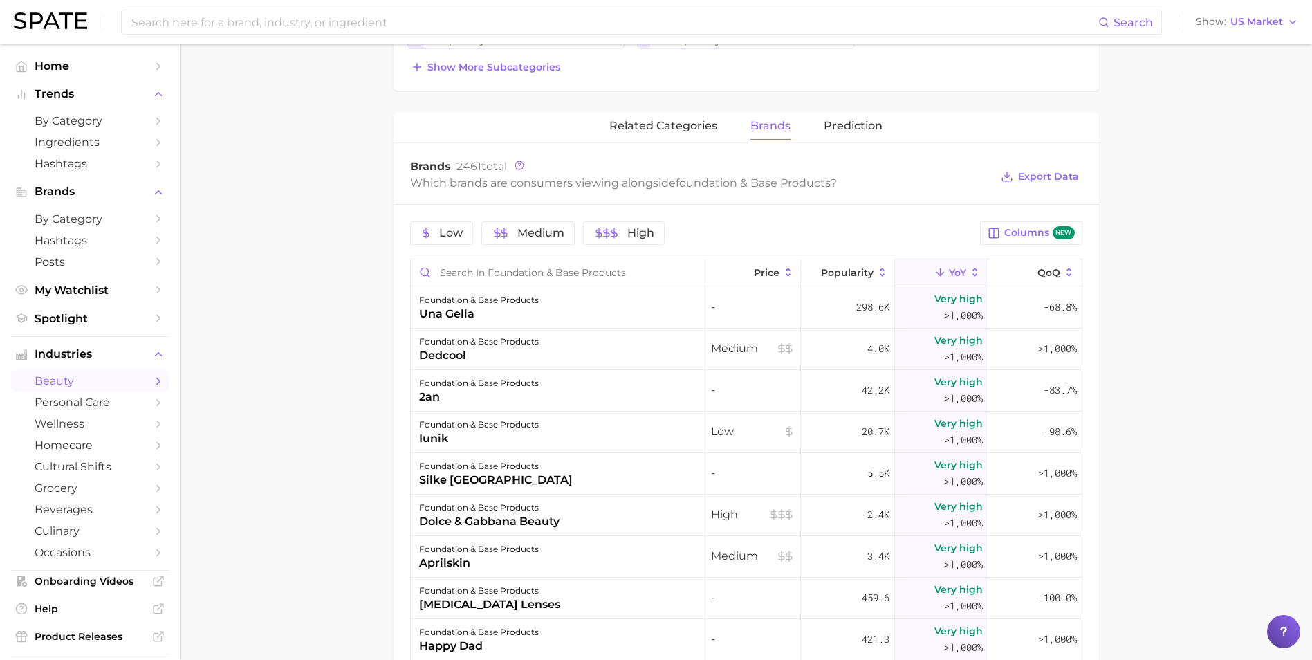
click at [953, 274] on span "YoY" at bounding box center [957, 272] width 17 height 11
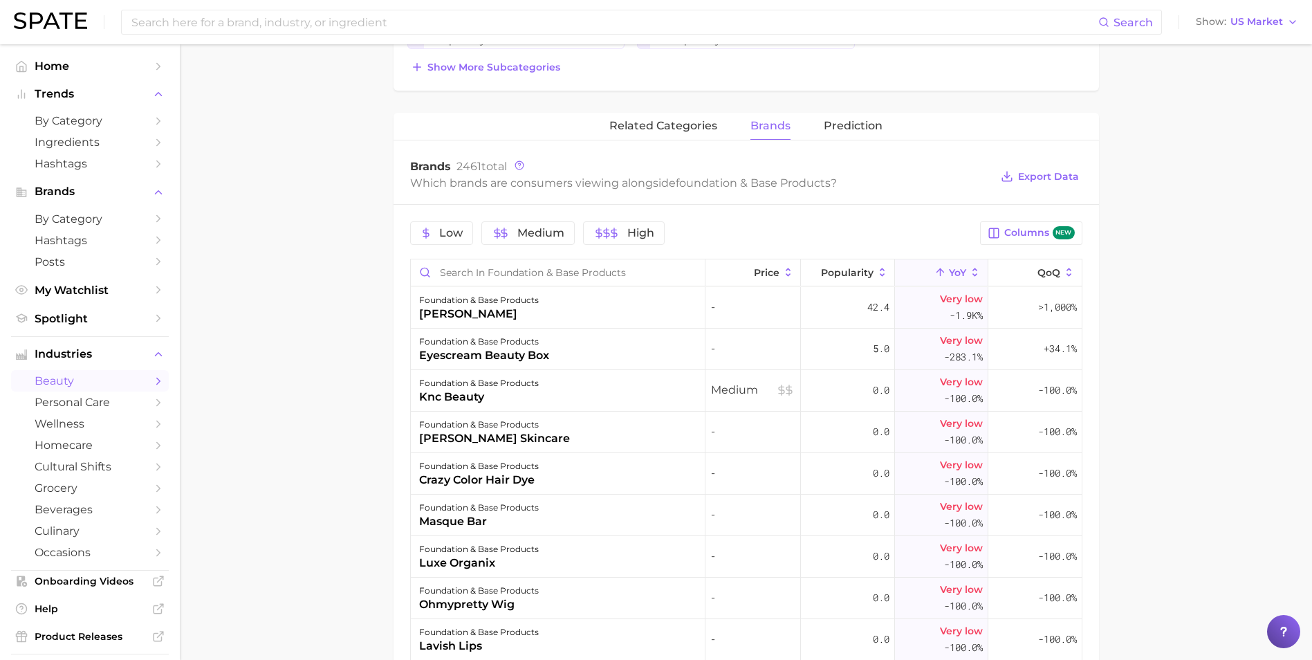
click at [919, 267] on button "YoY" at bounding box center [941, 272] width 93 height 27
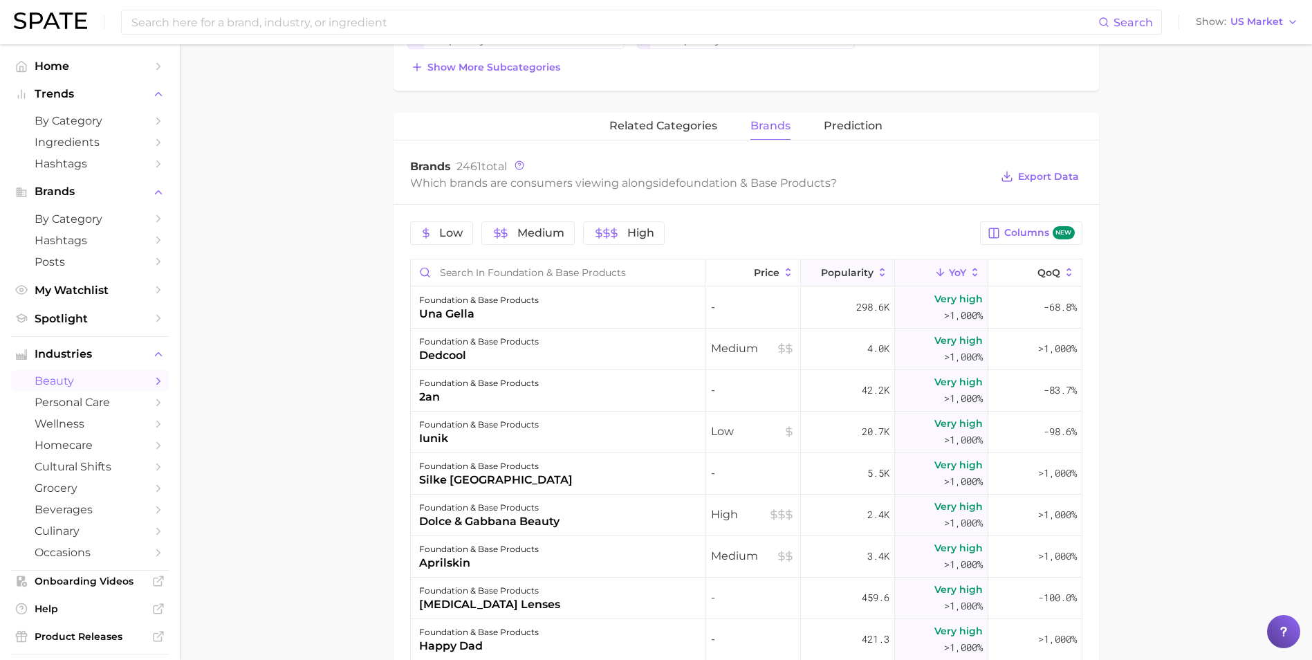
click at [847, 267] on span "Popularity" at bounding box center [847, 272] width 53 height 11
